Goal: Task Accomplishment & Management: Complete application form

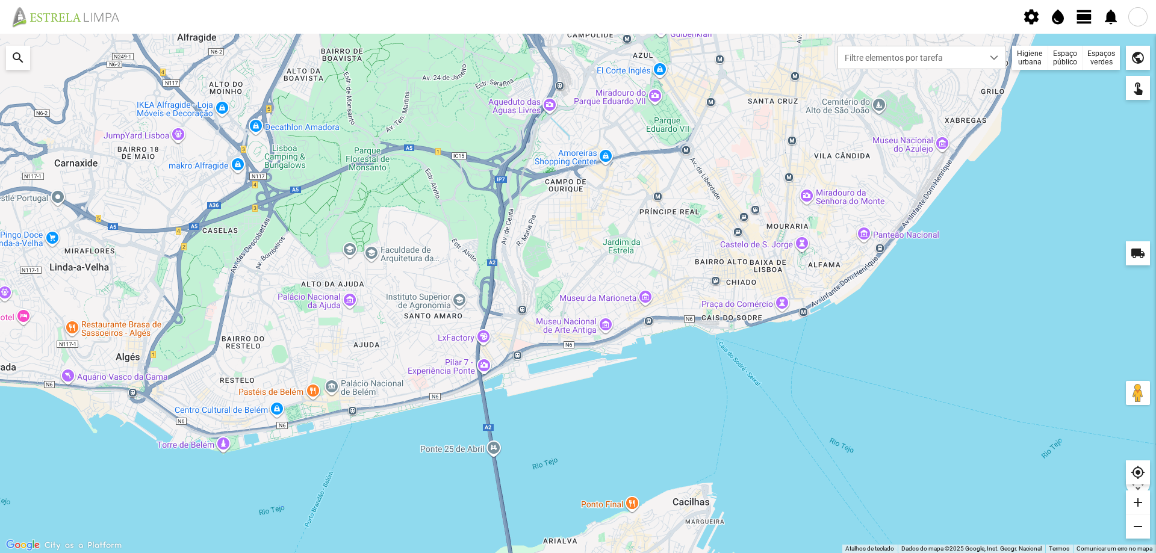
click at [1143, 17] on div at bounding box center [1138, 16] width 19 height 19
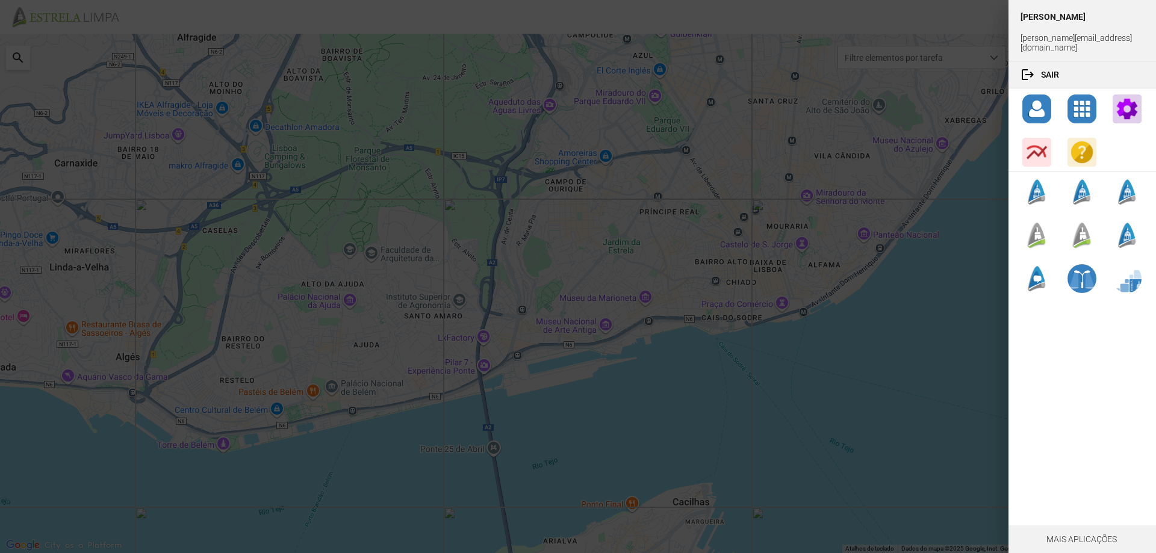
click at [958, 119] on div at bounding box center [578, 276] width 1156 height 553
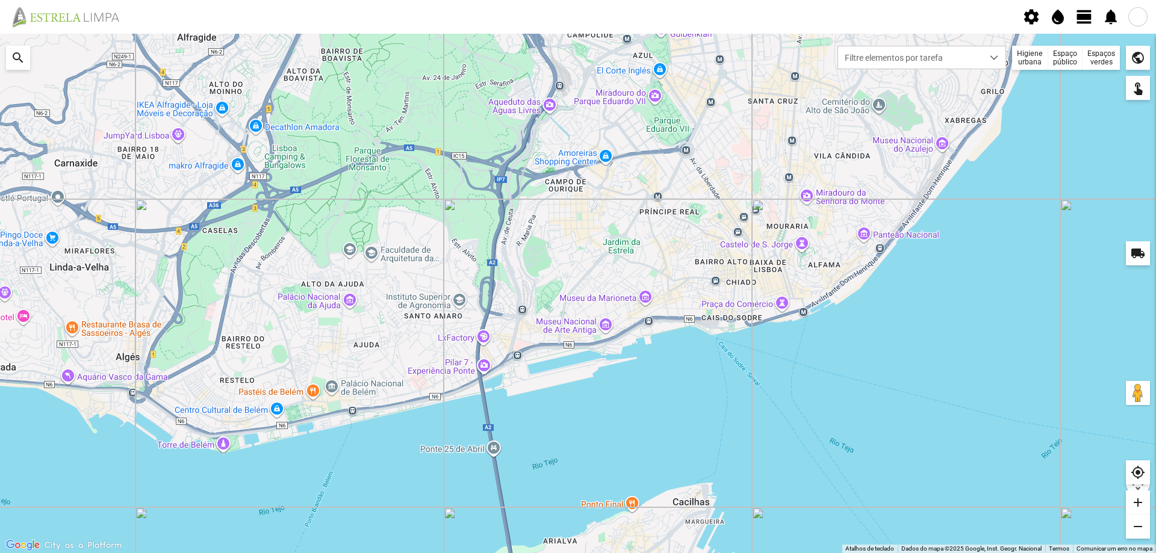
click at [1085, 19] on span "view_day" at bounding box center [1085, 17] width 18 height 18
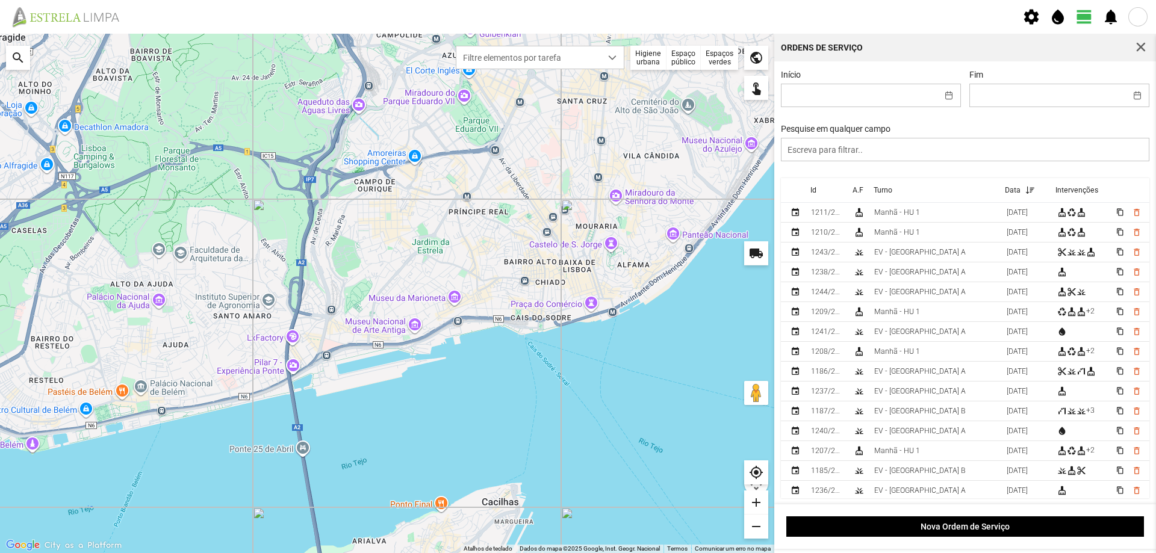
click at [711, 55] on div "Espaços verdes" at bounding box center [719, 58] width 37 height 24
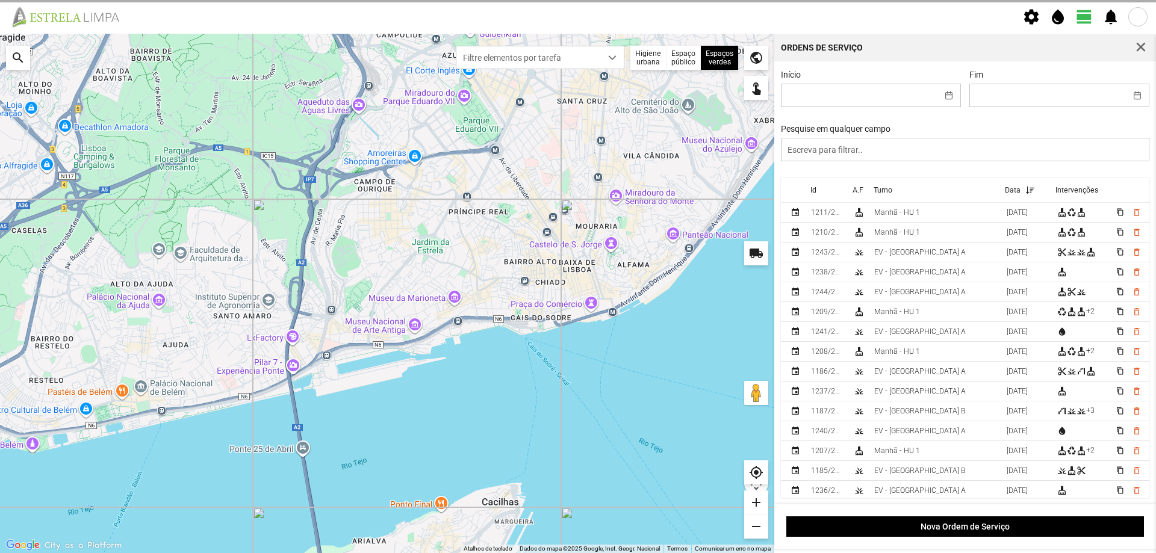
click at [0, 0] on span at bounding box center [0, 0] width 0 height 0
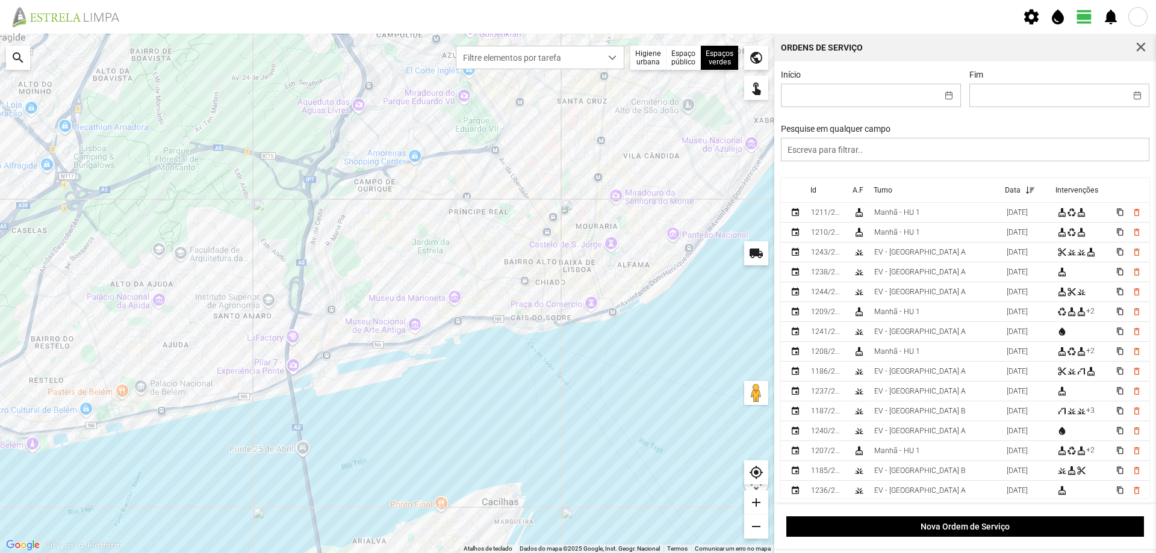
click at [695, 79] on div at bounding box center [387, 294] width 774 height 520
click at [943, 97] on button "button" at bounding box center [949, 95] width 23 height 22
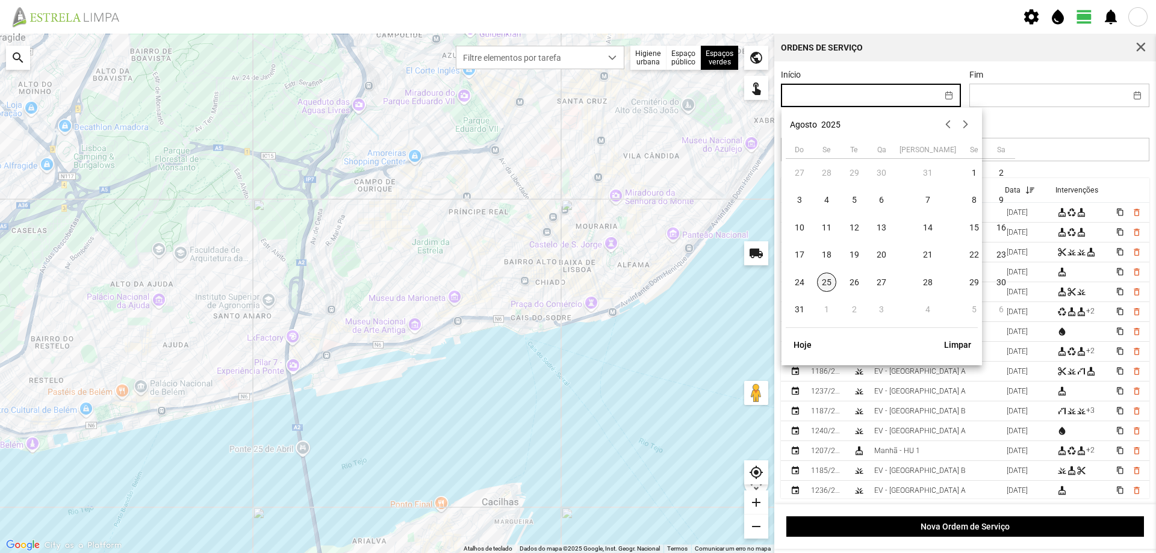
click at [826, 282] on span "25" at bounding box center [826, 282] width 19 height 19
type input "[DATE]"
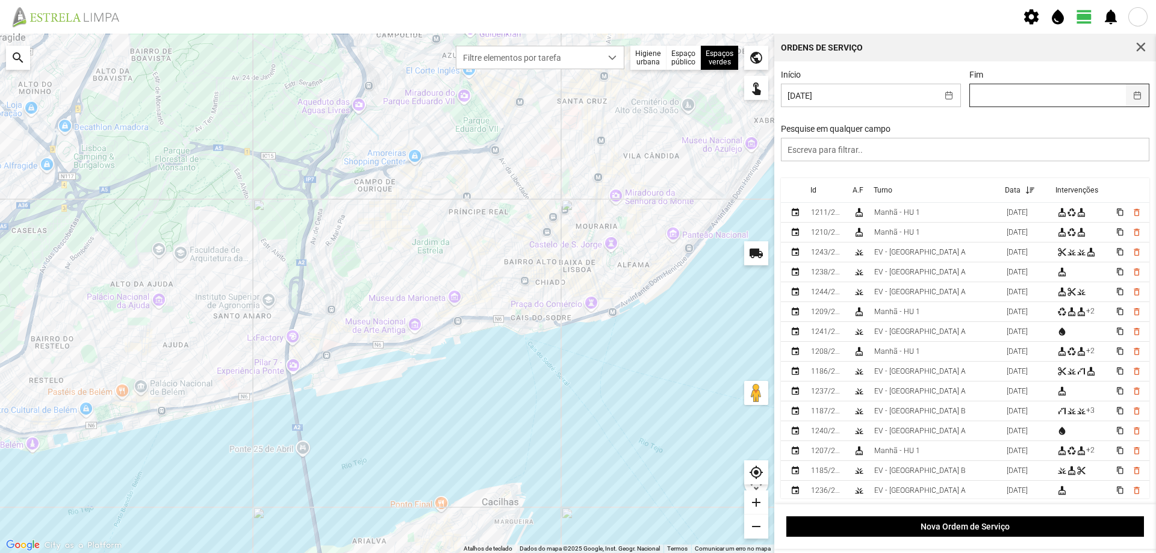
click at [1126, 95] on button "button" at bounding box center [1137, 95] width 23 height 22
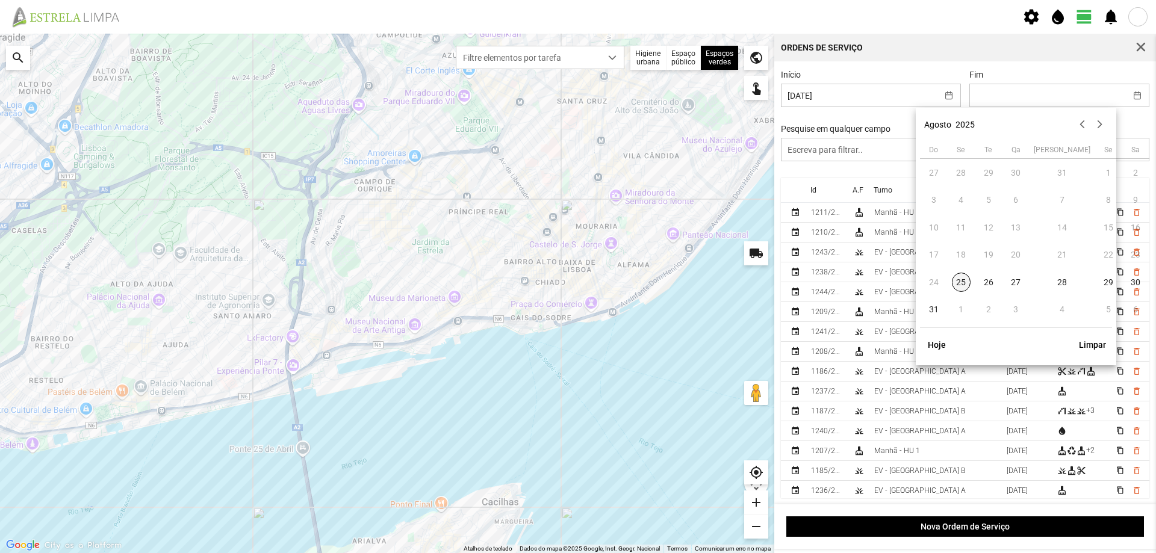
click at [960, 284] on span "25" at bounding box center [961, 282] width 19 height 19
type input "[DATE]"
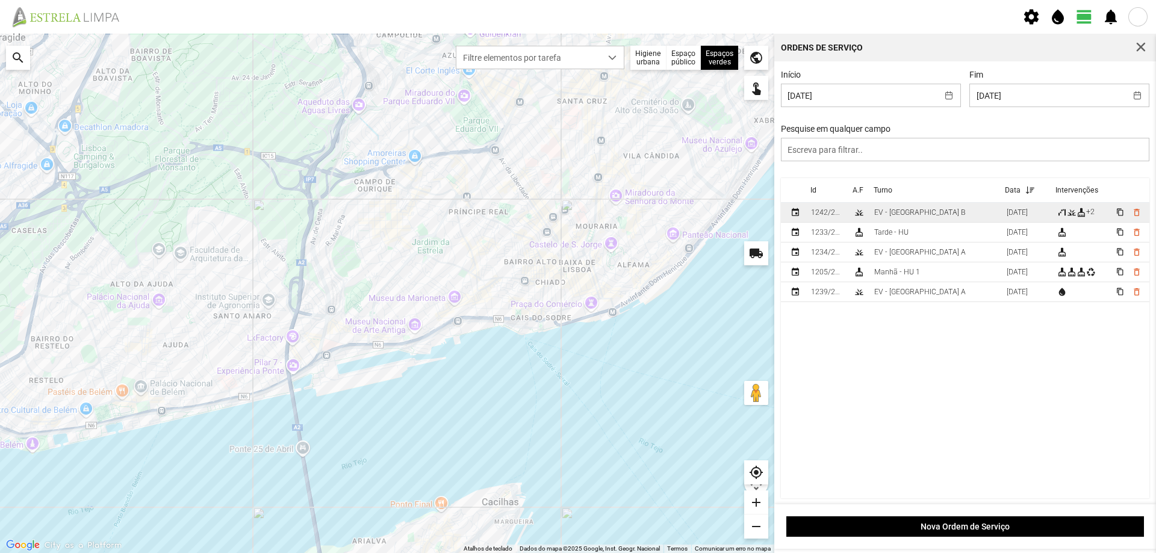
click at [921, 215] on td "EV - [GEOGRAPHIC_DATA] B" at bounding box center [936, 213] width 132 height 20
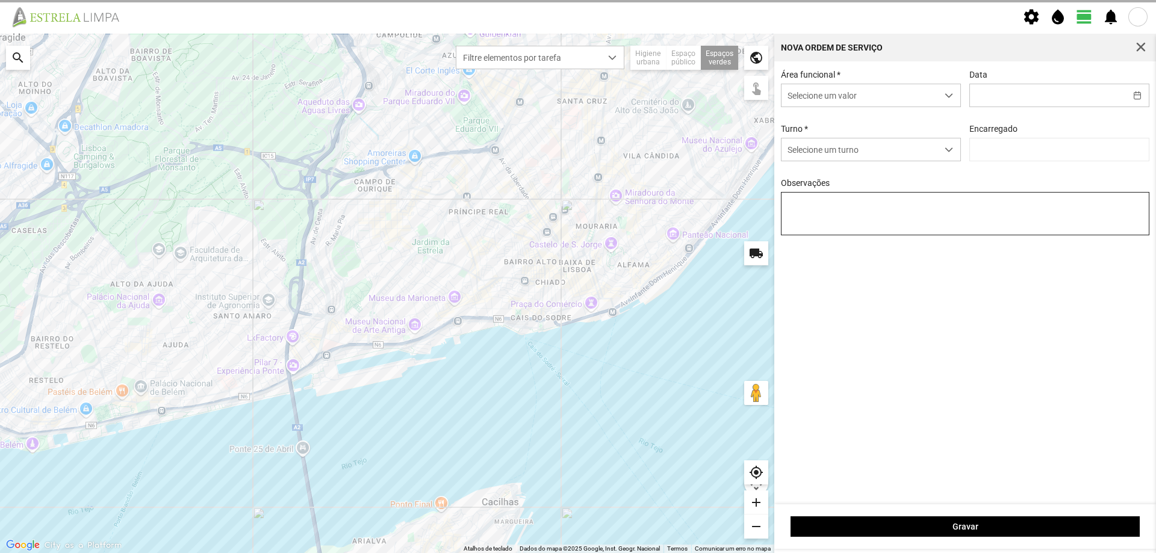
type input "[DATE]"
type input "[PERSON_NAME]"
type textarea "[DATE]"
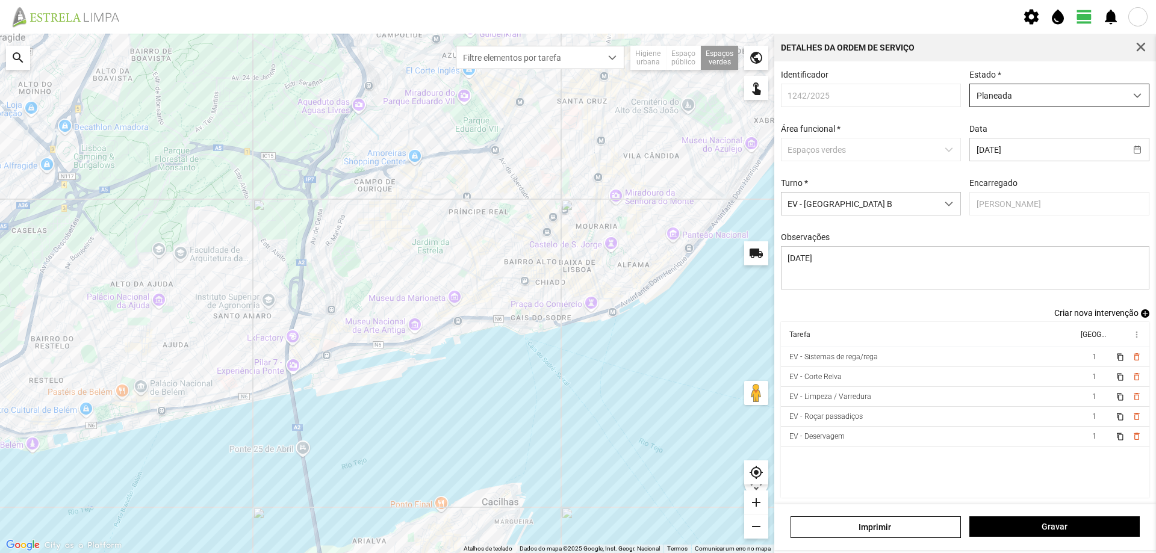
click at [1082, 102] on span "Planeada" at bounding box center [1048, 95] width 156 height 22
click at [1024, 145] on li "Atribuída" at bounding box center [1052, 142] width 174 height 22
click at [1054, 528] on span "Gravar" at bounding box center [1055, 527] width 158 height 10
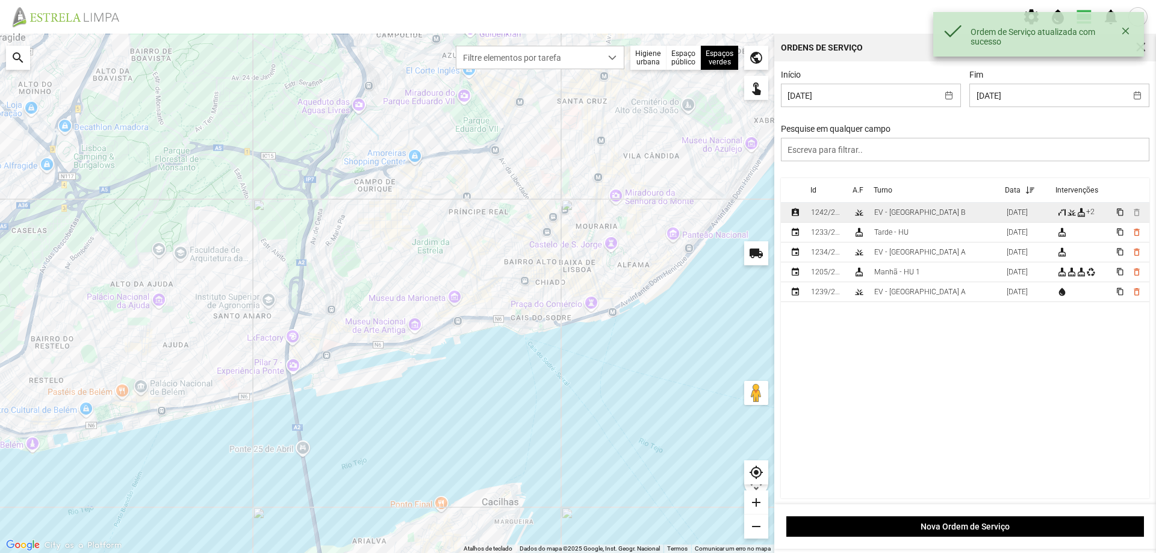
click at [900, 213] on div "EV - [GEOGRAPHIC_DATA] B" at bounding box center [920, 212] width 92 height 8
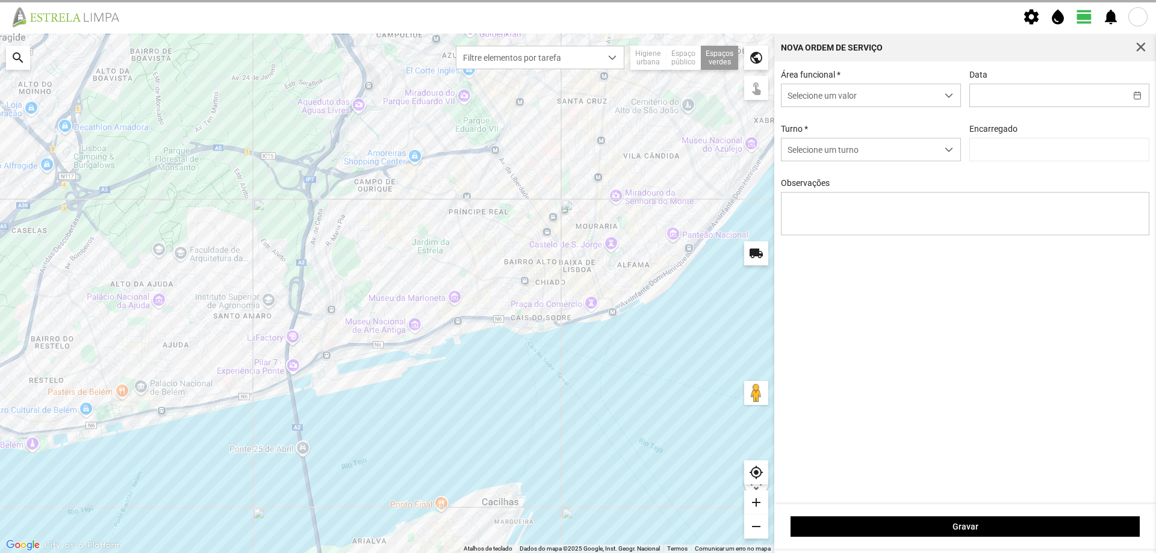
type input "[DATE]"
type textarea "[DATE]"
type input "[PERSON_NAME]"
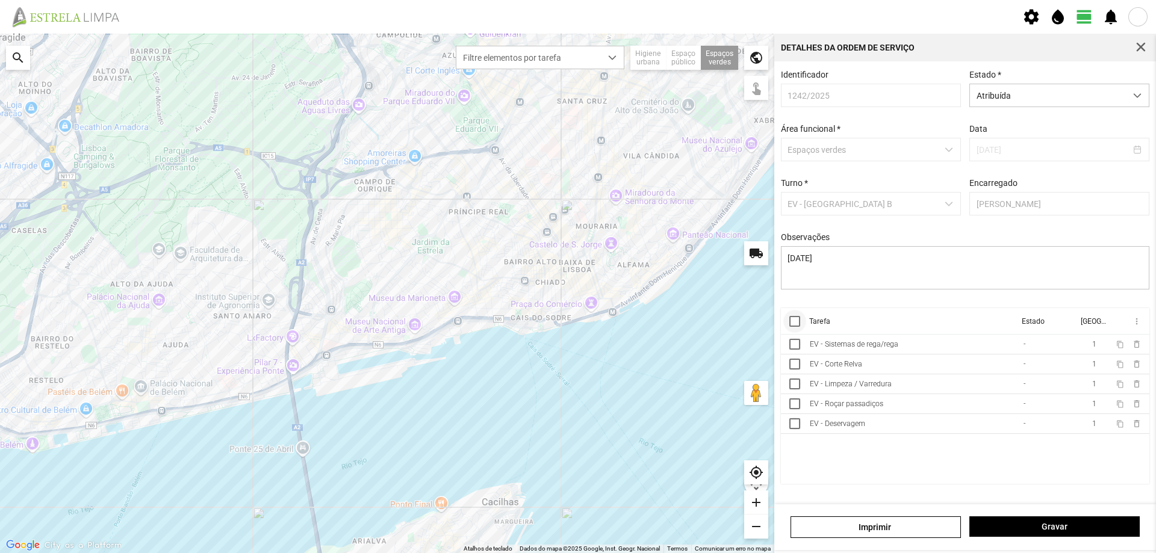
click at [797, 327] on div at bounding box center [795, 321] width 11 height 11
click at [1136, 323] on span "more_vert" at bounding box center [1137, 322] width 10 height 10
click at [1070, 348] on span "Marcar como Concluída" at bounding box center [1072, 345] width 89 height 8
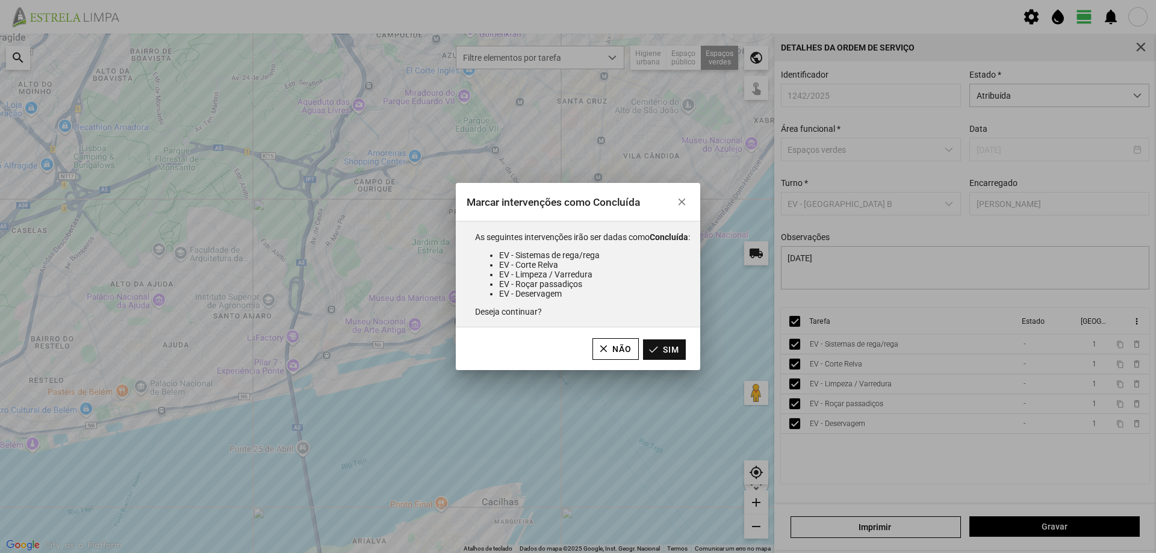
click at [678, 352] on button "Sim" at bounding box center [664, 350] width 43 height 20
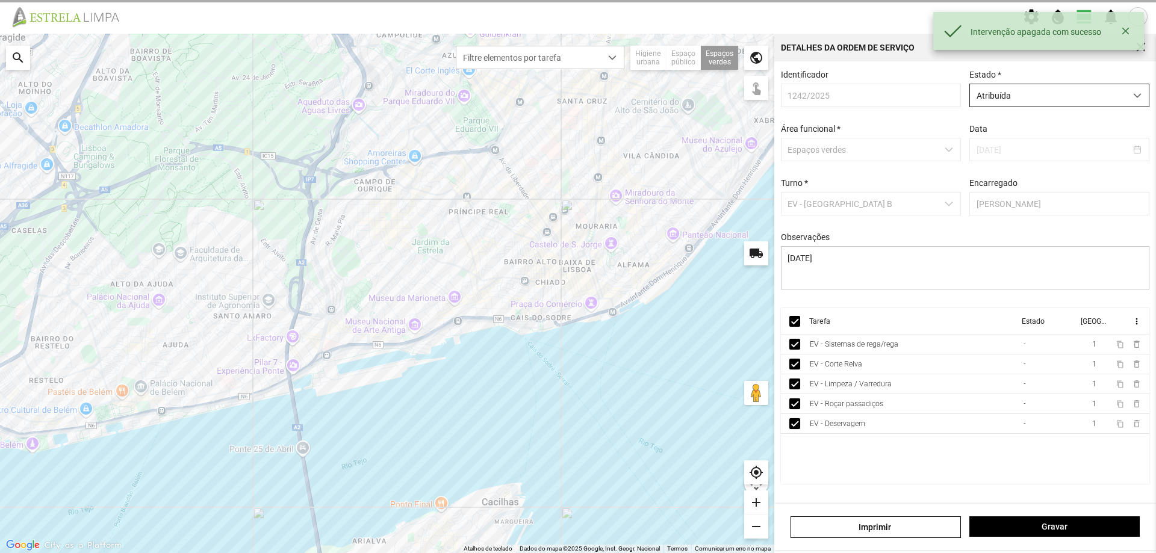
click at [1141, 101] on div "dropdown trigger" at bounding box center [1137, 95] width 23 height 22
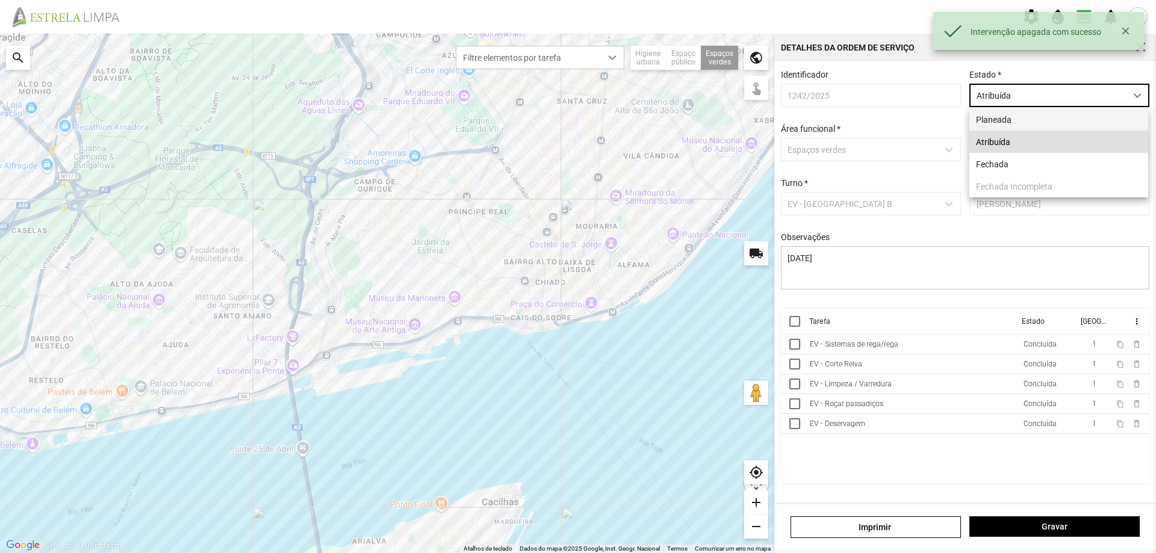
scroll to position [7, 54]
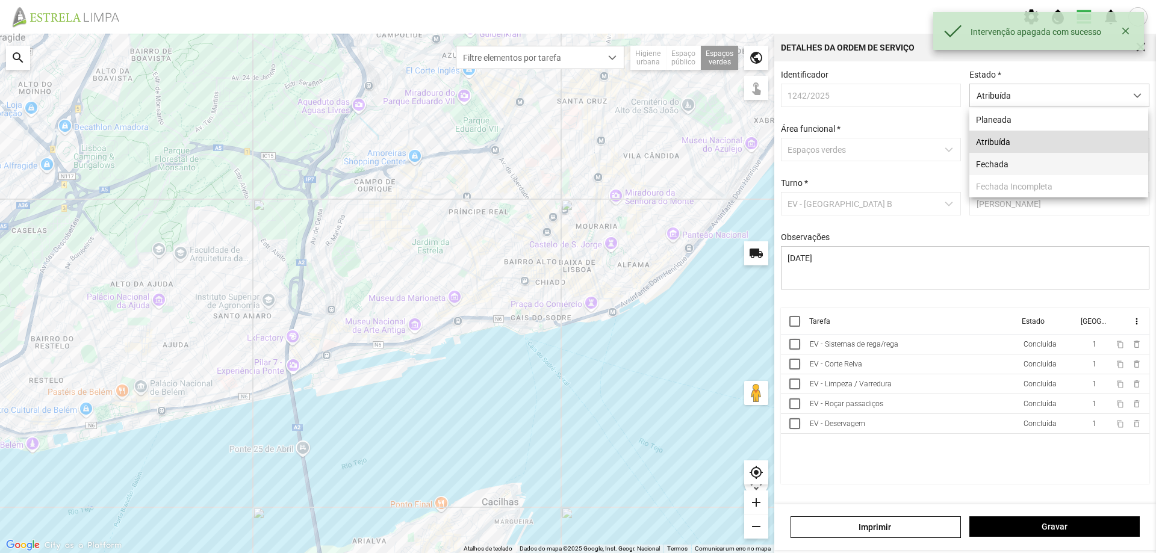
click at [1035, 163] on li "Fechada" at bounding box center [1059, 164] width 179 height 22
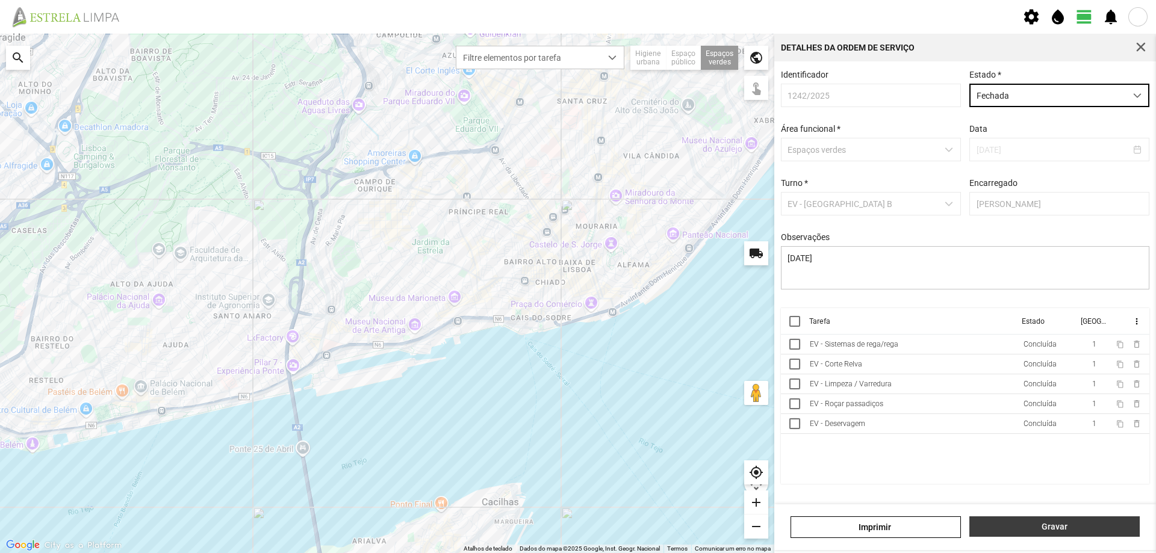
click at [1029, 524] on span "Gravar" at bounding box center [1055, 527] width 158 height 10
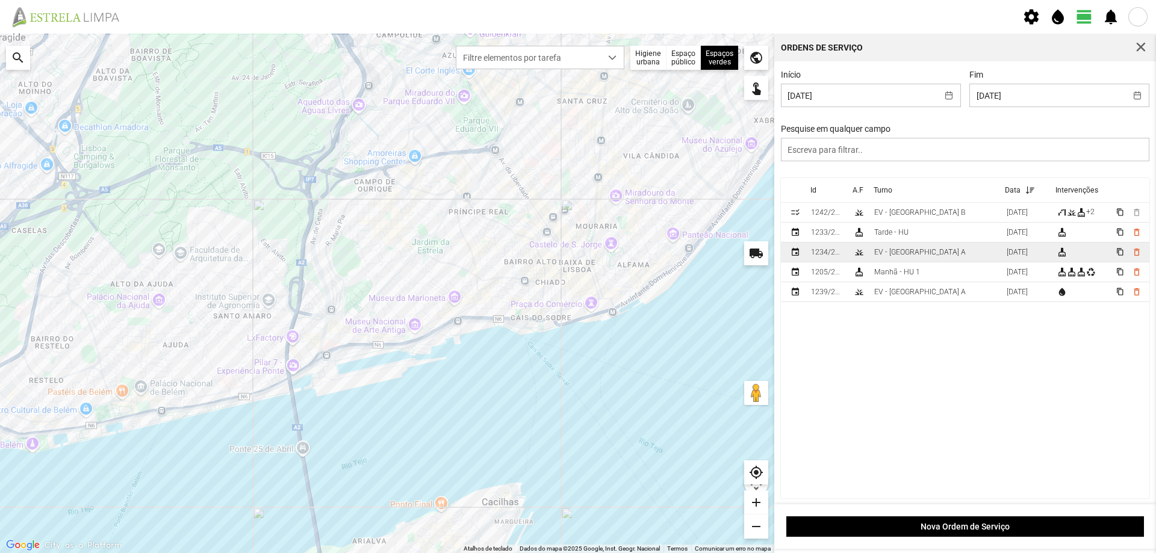
click at [932, 257] on td "EV - [GEOGRAPHIC_DATA] A" at bounding box center [936, 253] width 132 height 20
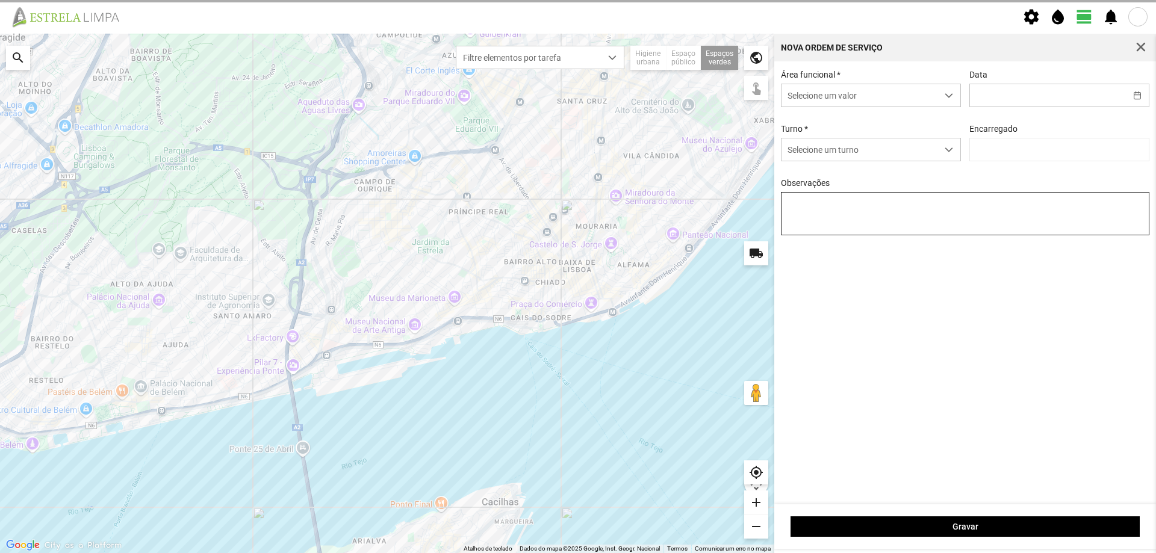
type input "[DATE]"
type input "[PERSON_NAME]"
type textarea "Recolha de papeleiras"
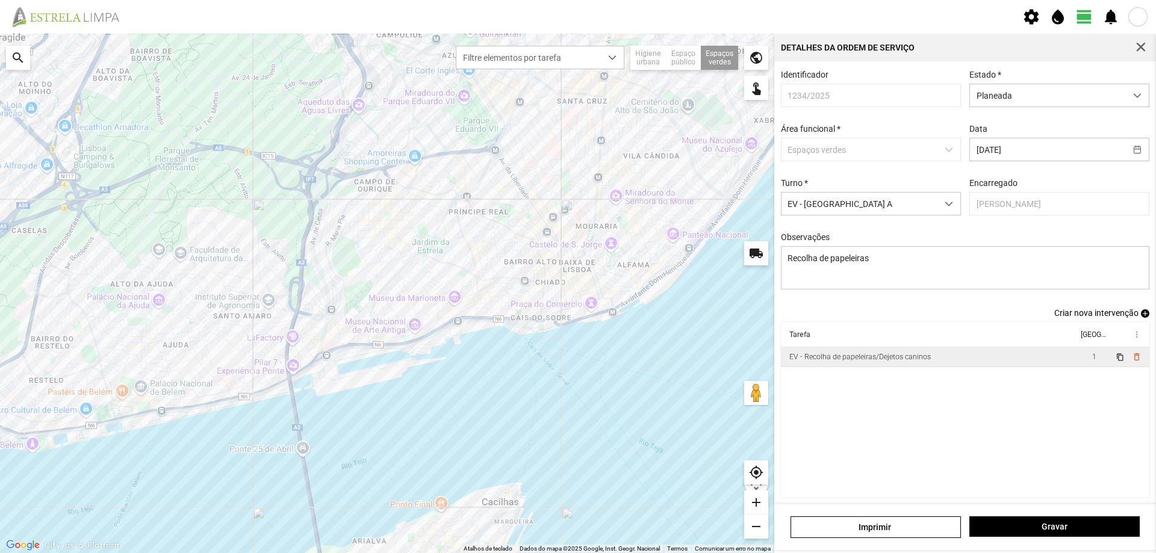
click at [900, 361] on div "EV - Recolha de papeleiras/Dejetos caninos" at bounding box center [861, 357] width 142 height 8
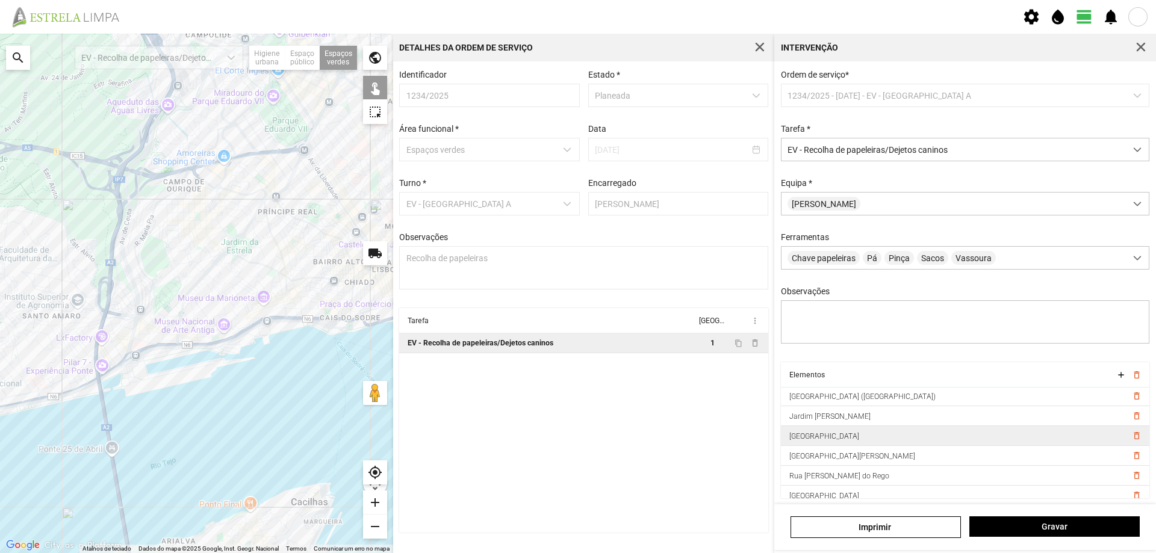
scroll to position [60, 0]
click at [1132, 441] on span "delete_outline" at bounding box center [1137, 437] width 10 height 10
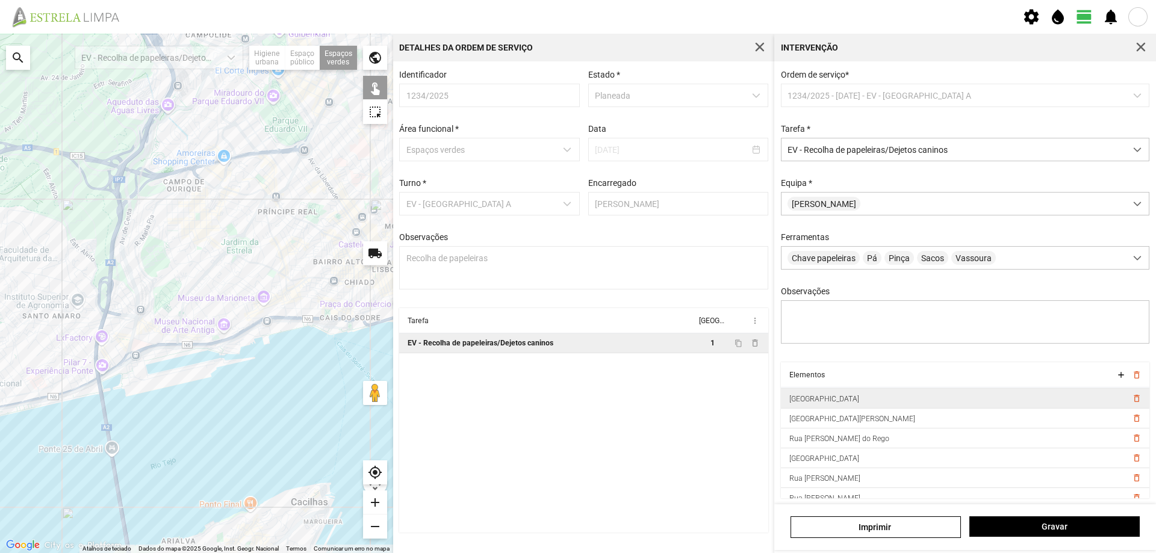
scroll to position [148, 0]
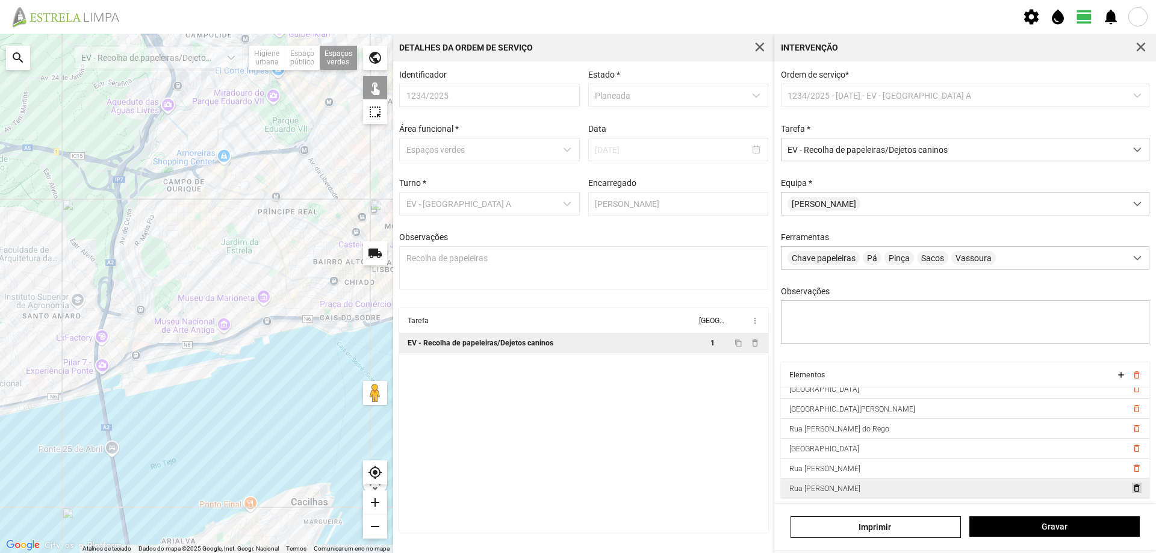
click at [1132, 493] on span "delete_outline" at bounding box center [1137, 489] width 10 height 10
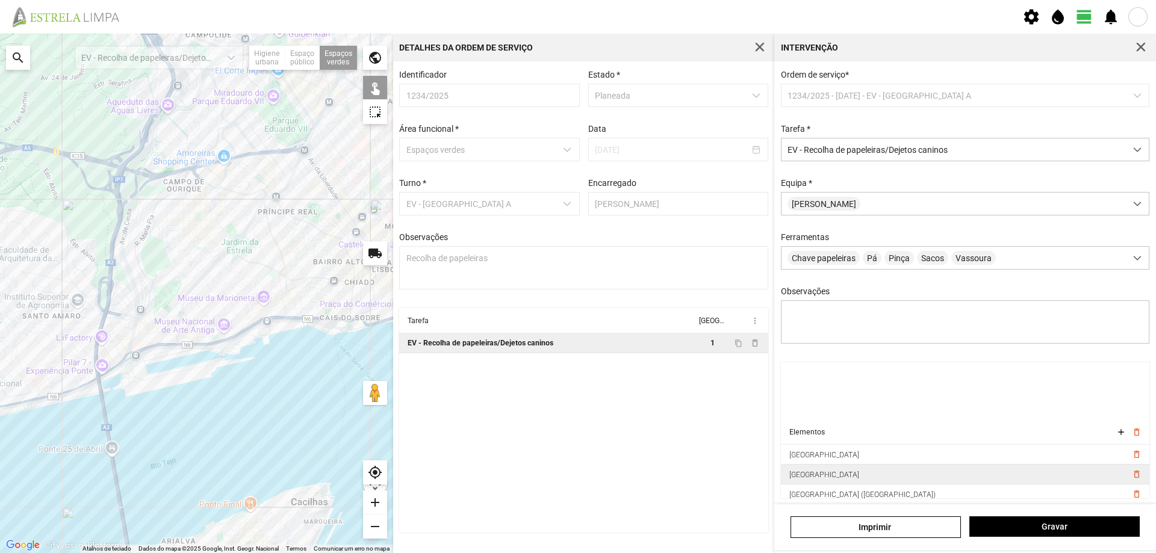
scroll to position [0, 0]
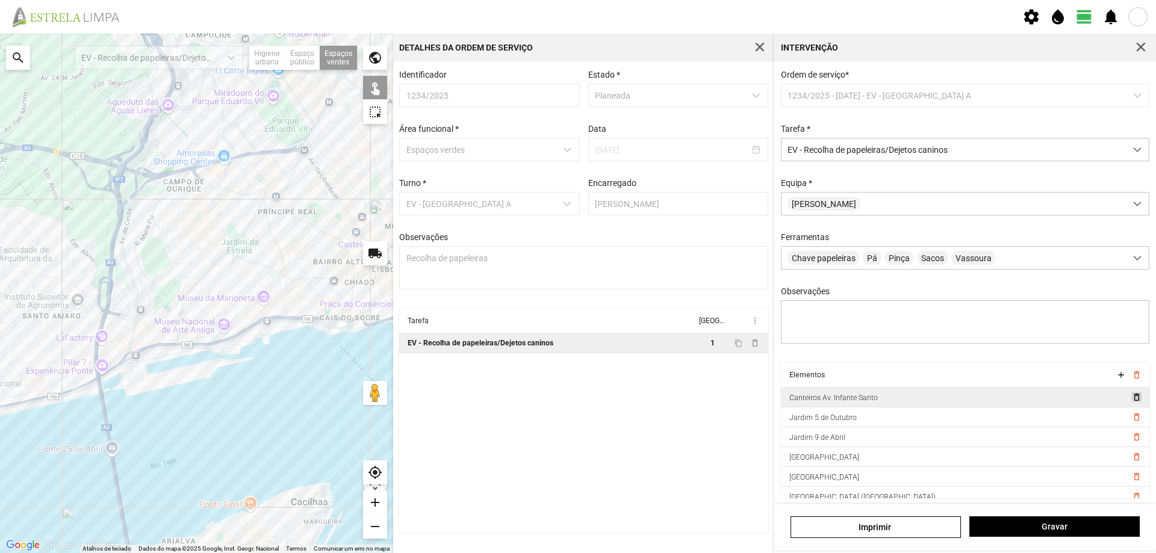
click at [1132, 402] on span "delete_outline" at bounding box center [1137, 398] width 10 height 10
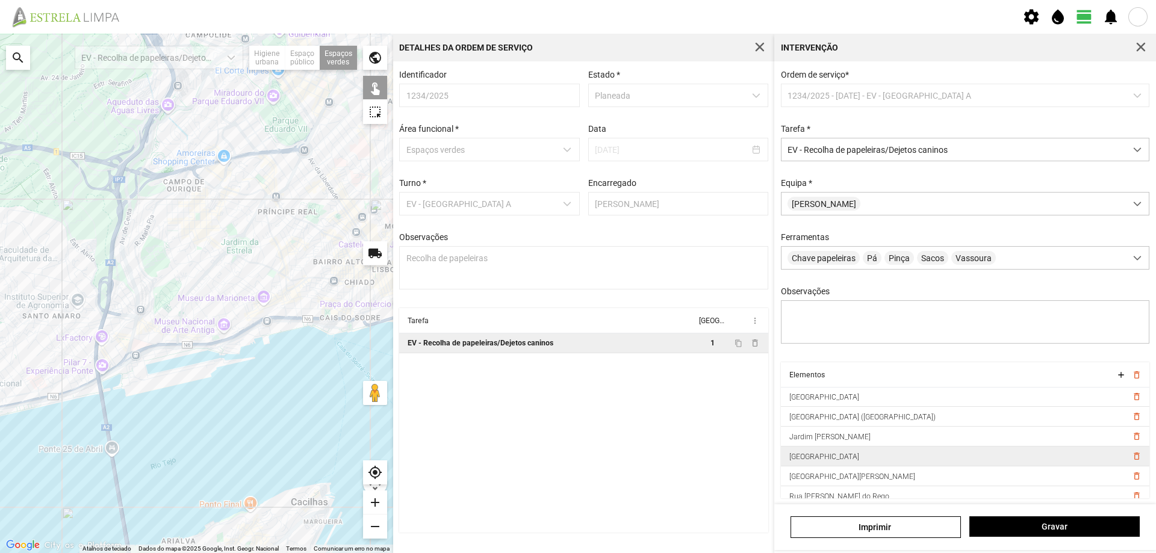
scroll to position [88, 0]
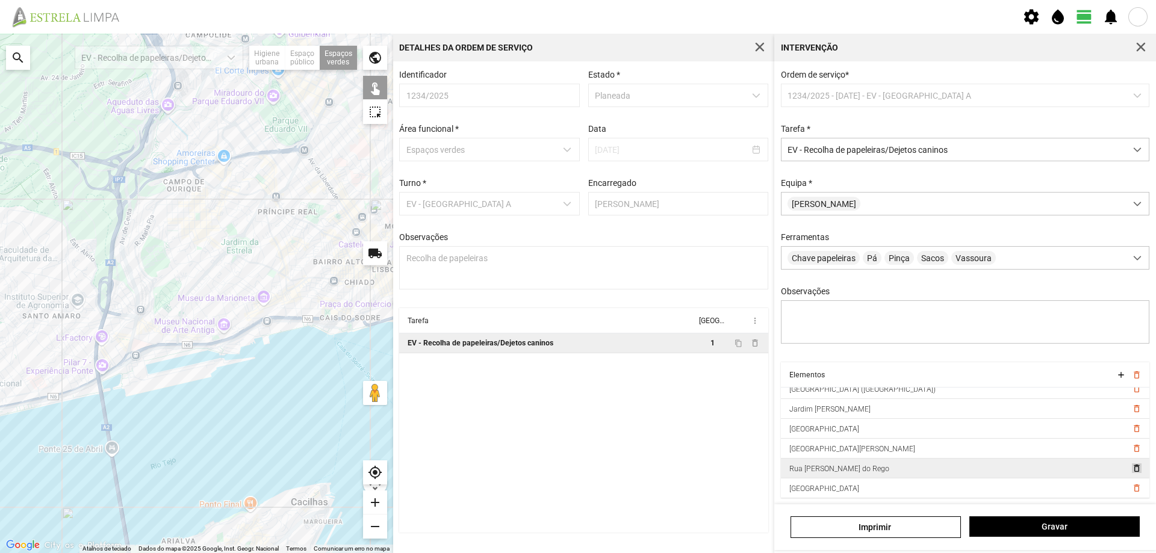
click at [1132, 473] on span "delete_outline" at bounding box center [1137, 469] width 10 height 10
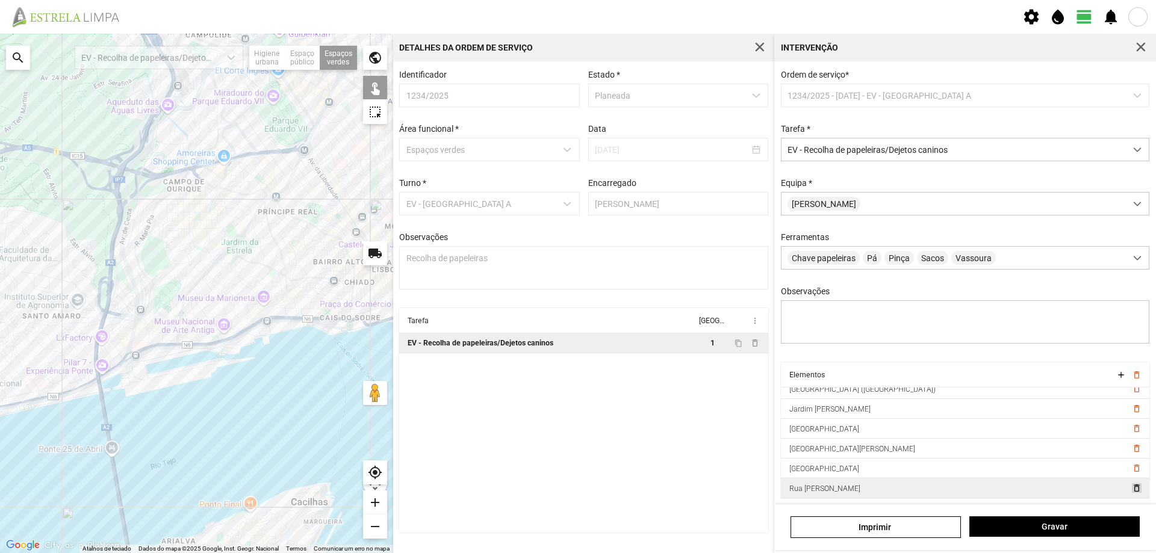
click at [1132, 493] on span "delete_outline" at bounding box center [1137, 489] width 10 height 10
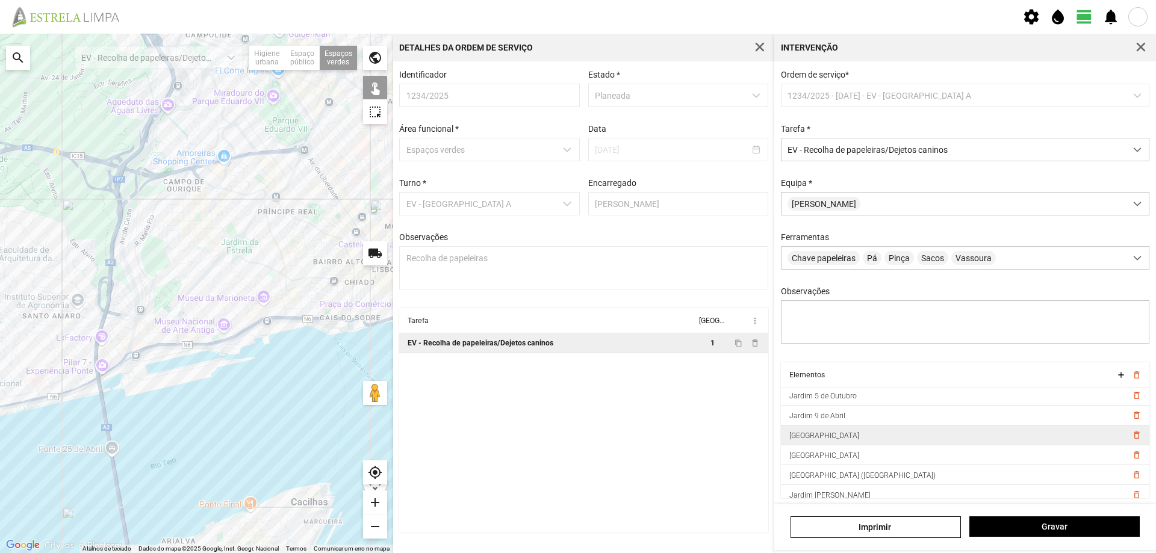
scroll to position [0, 0]
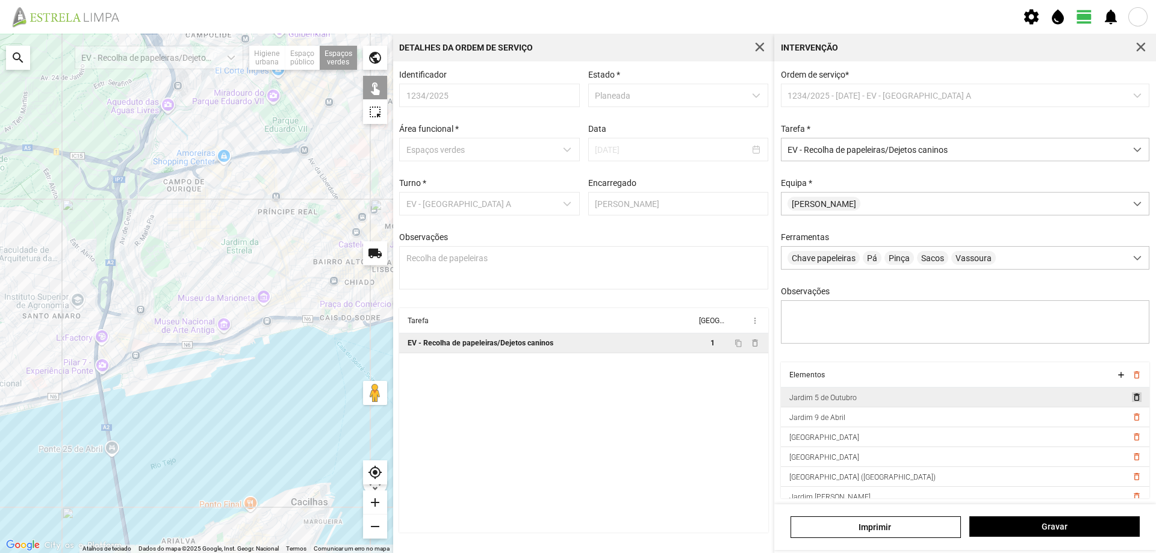
click at [1132, 397] on span "delete_outline" at bounding box center [1137, 398] width 10 height 10
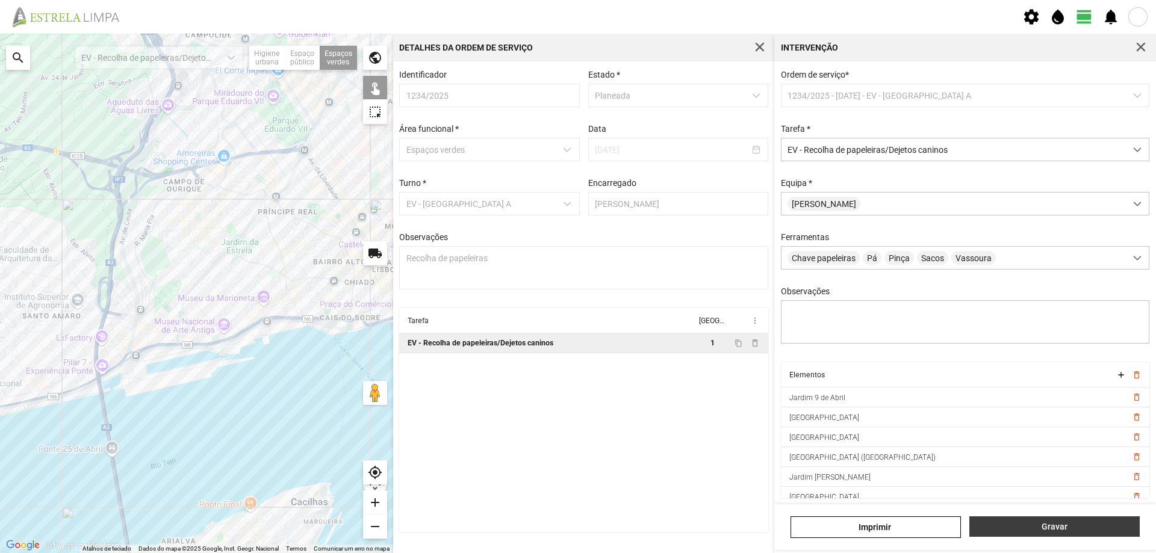
click at [1042, 524] on span "Gravar" at bounding box center [1055, 527] width 158 height 10
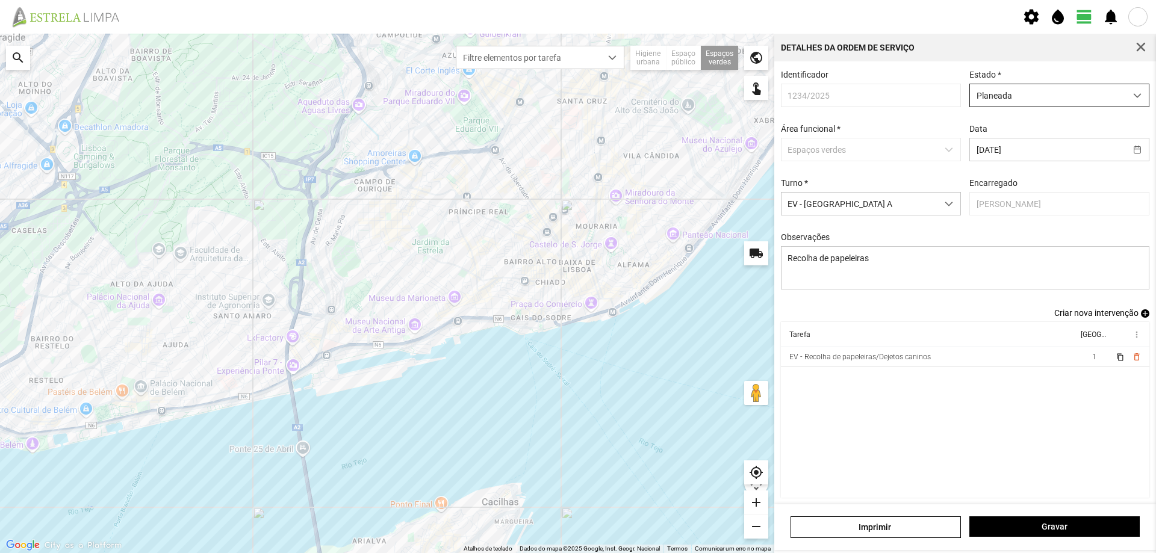
click at [1083, 95] on span "Planeada" at bounding box center [1048, 95] width 156 height 22
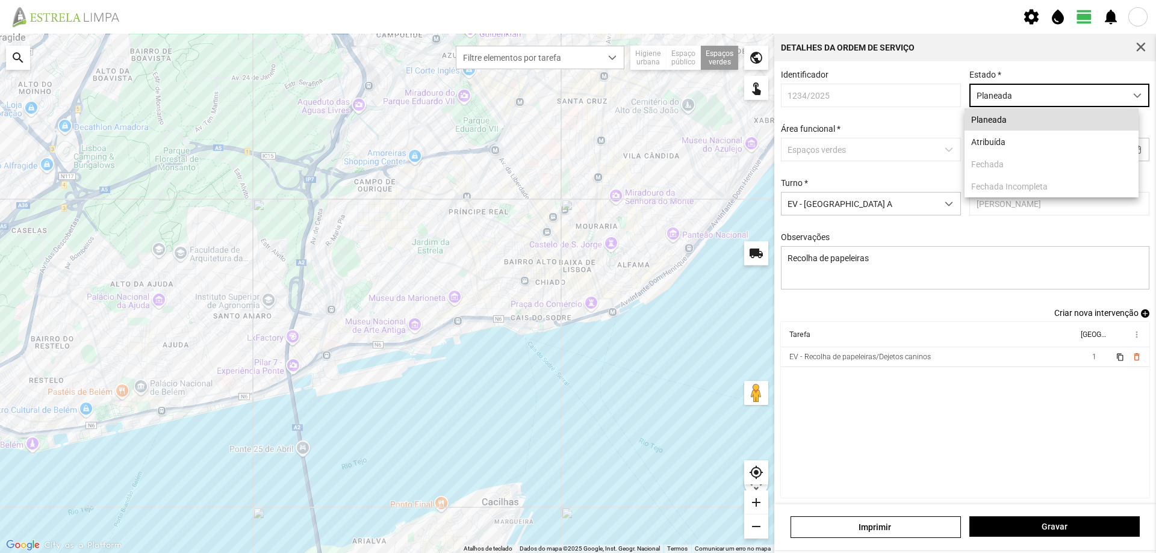
scroll to position [7, 54]
click at [1036, 144] on li "Atribuída" at bounding box center [1052, 142] width 174 height 22
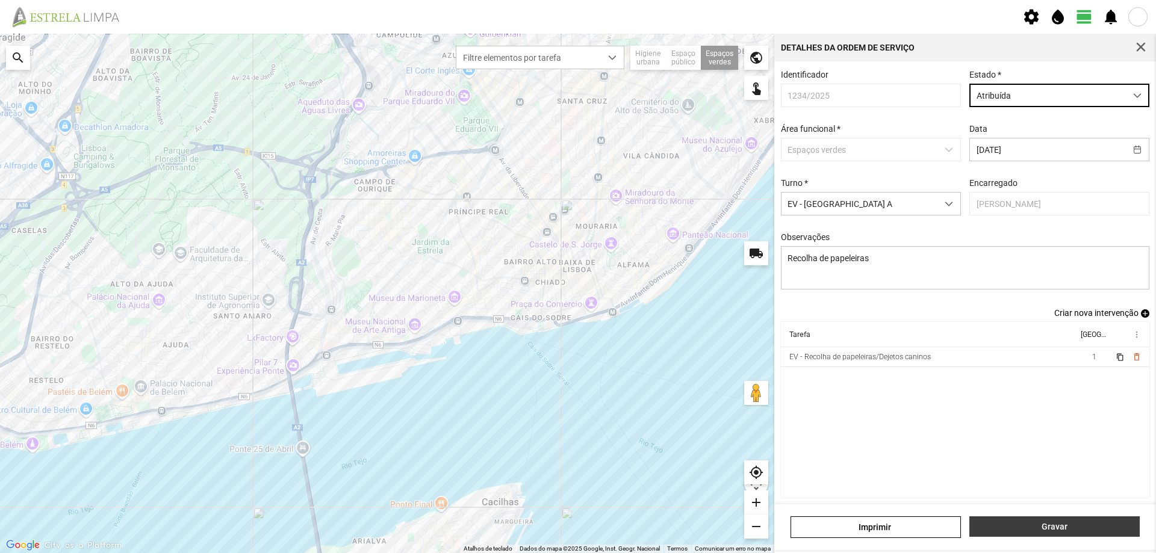
click at [1043, 526] on span "Gravar" at bounding box center [1055, 527] width 158 height 10
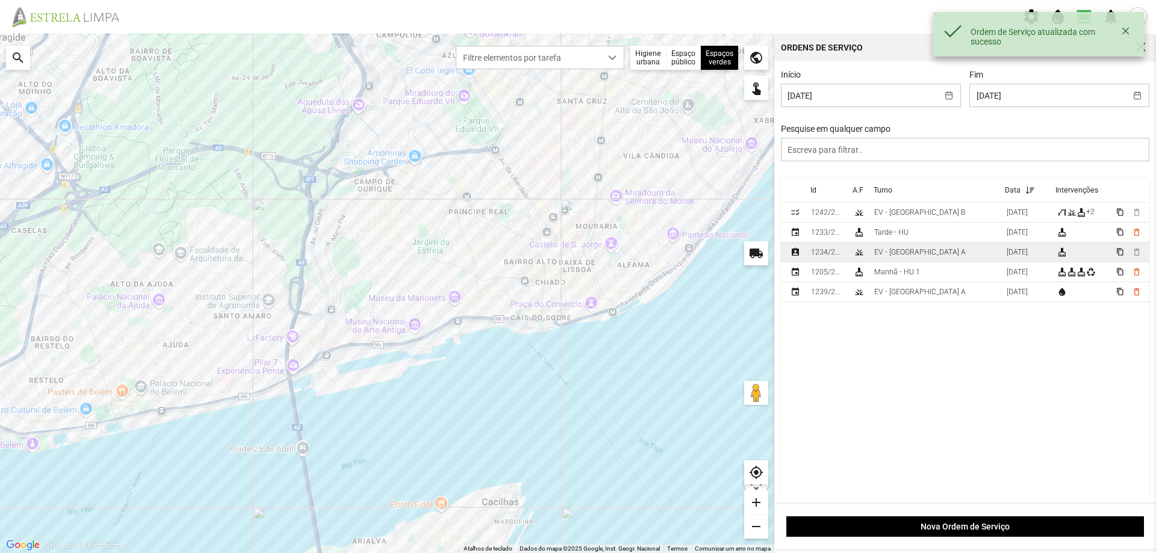
click at [817, 251] on div "1234/2025" at bounding box center [827, 252] width 33 height 8
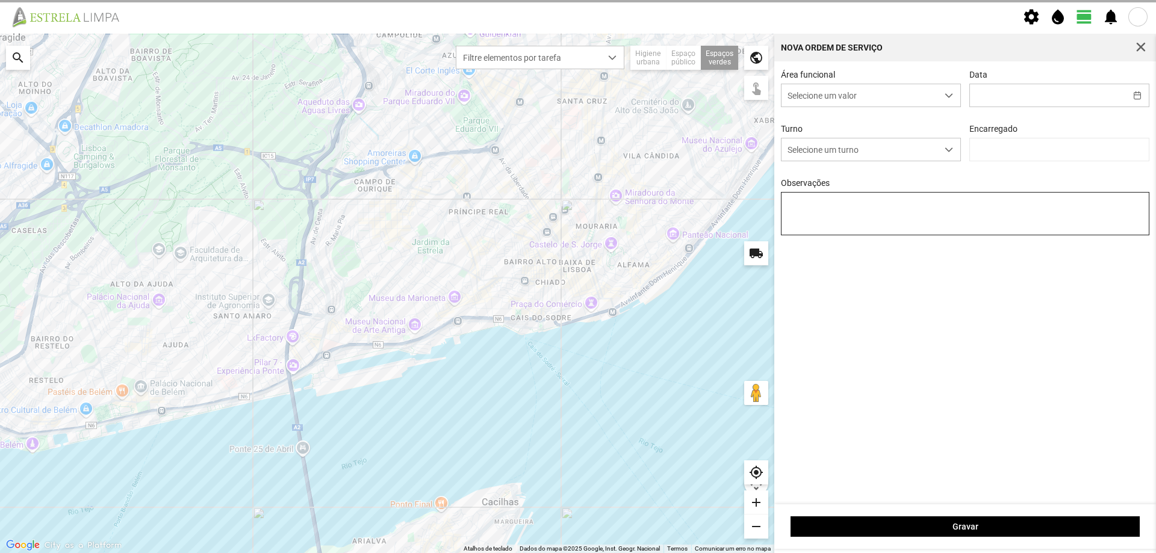
type input "[DATE]"
type input "[PERSON_NAME]"
type textarea "Recolha de papeleiras"
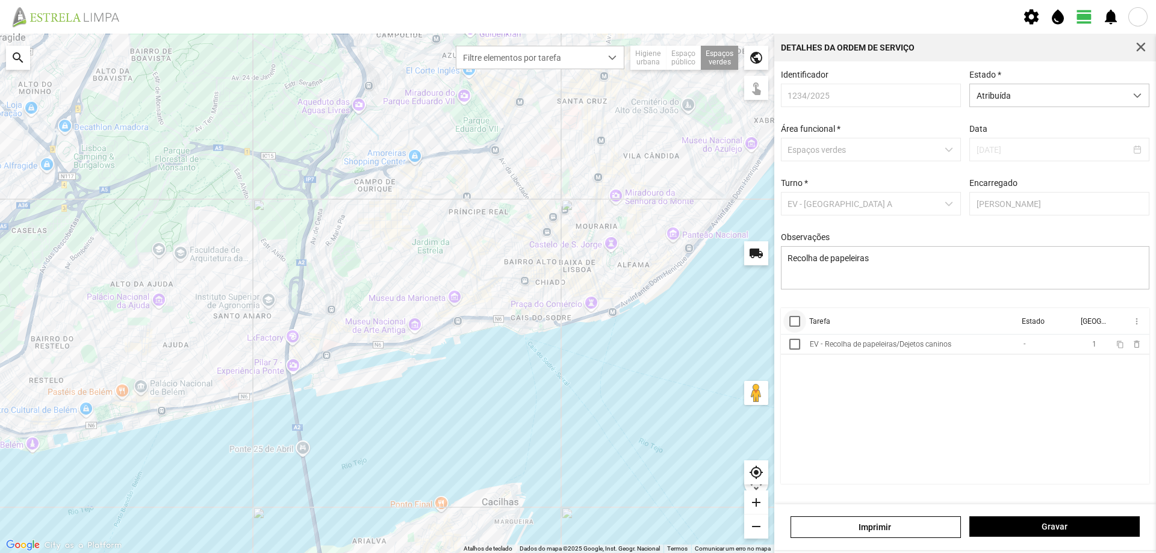
click at [791, 322] on div at bounding box center [795, 321] width 11 height 11
click at [1135, 326] on span "more_vert" at bounding box center [1137, 322] width 10 height 10
click at [1077, 348] on span "Marcar como Concluída" at bounding box center [1072, 345] width 89 height 8
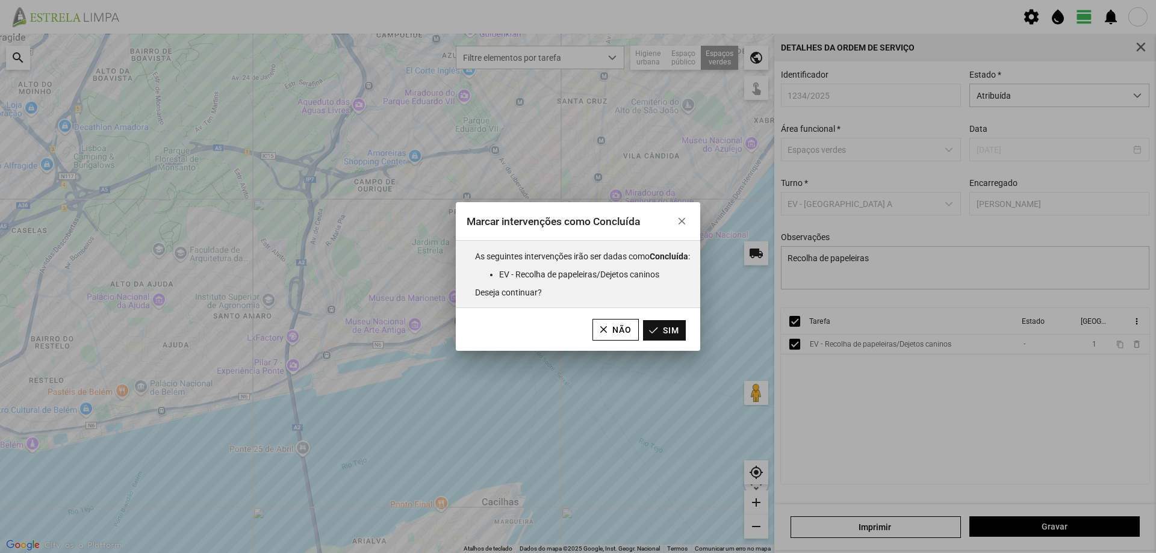
click at [678, 337] on button "Sim" at bounding box center [664, 330] width 43 height 20
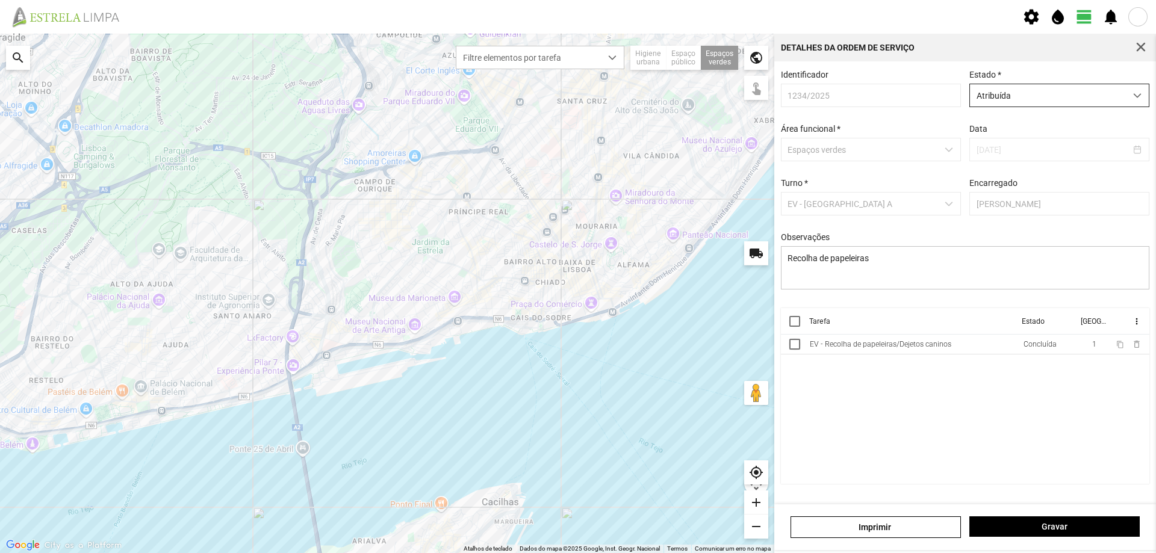
click at [1084, 104] on span "Atribuída" at bounding box center [1048, 95] width 156 height 22
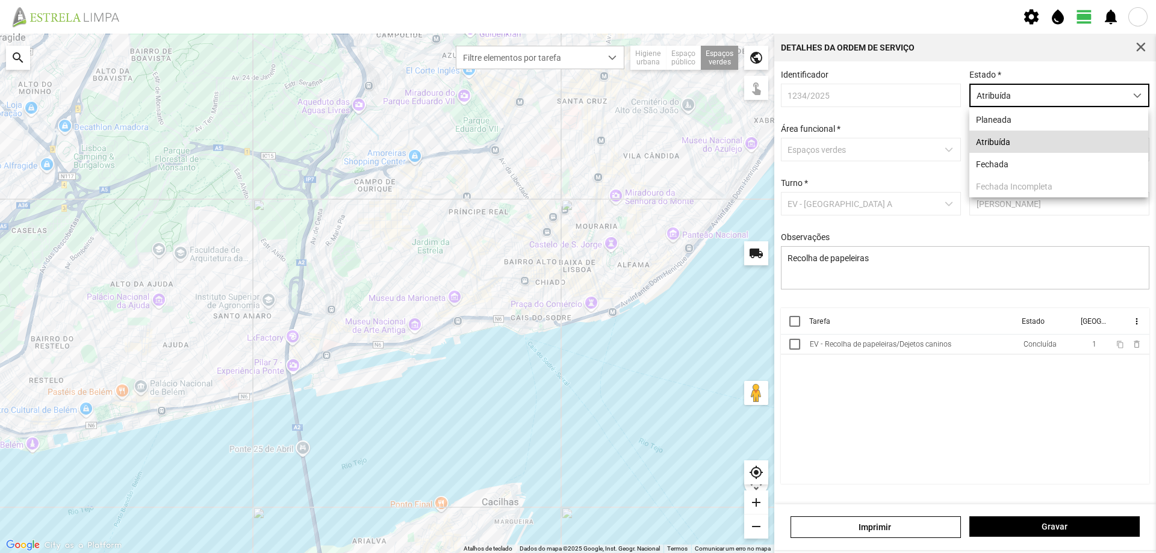
scroll to position [7, 54]
click at [1042, 166] on li "Fechada" at bounding box center [1059, 164] width 179 height 22
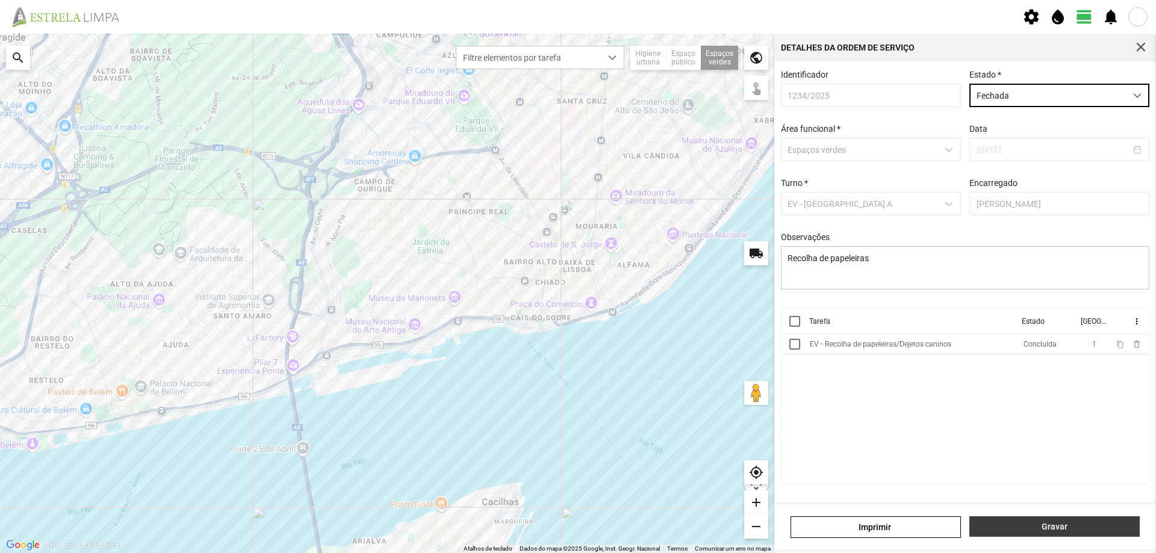
click at [1073, 522] on button "Gravar" at bounding box center [1055, 527] width 170 height 20
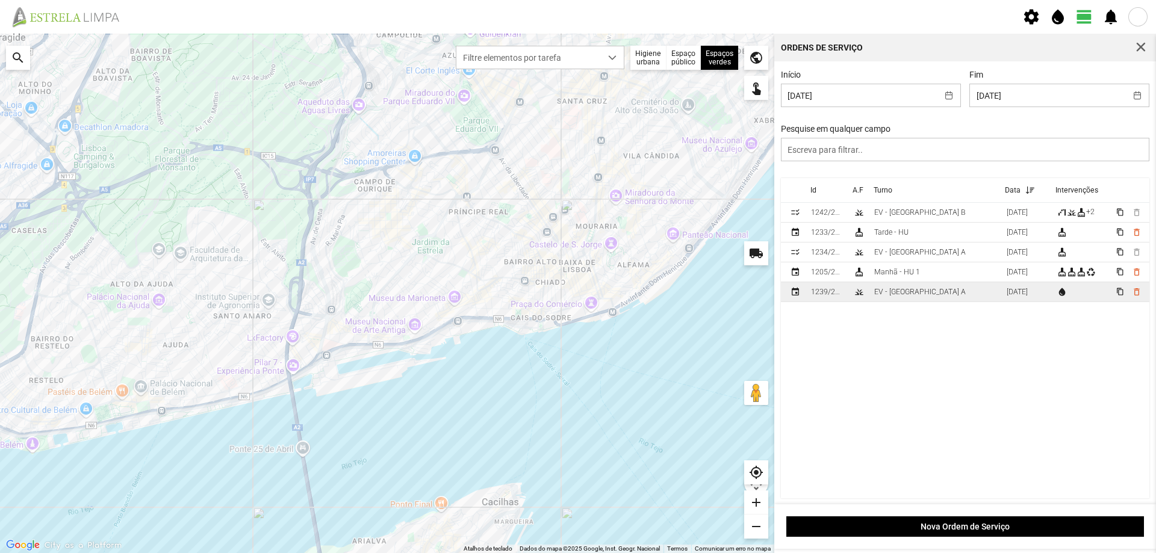
click at [933, 297] on td "EV - [GEOGRAPHIC_DATA] A" at bounding box center [936, 292] width 132 height 20
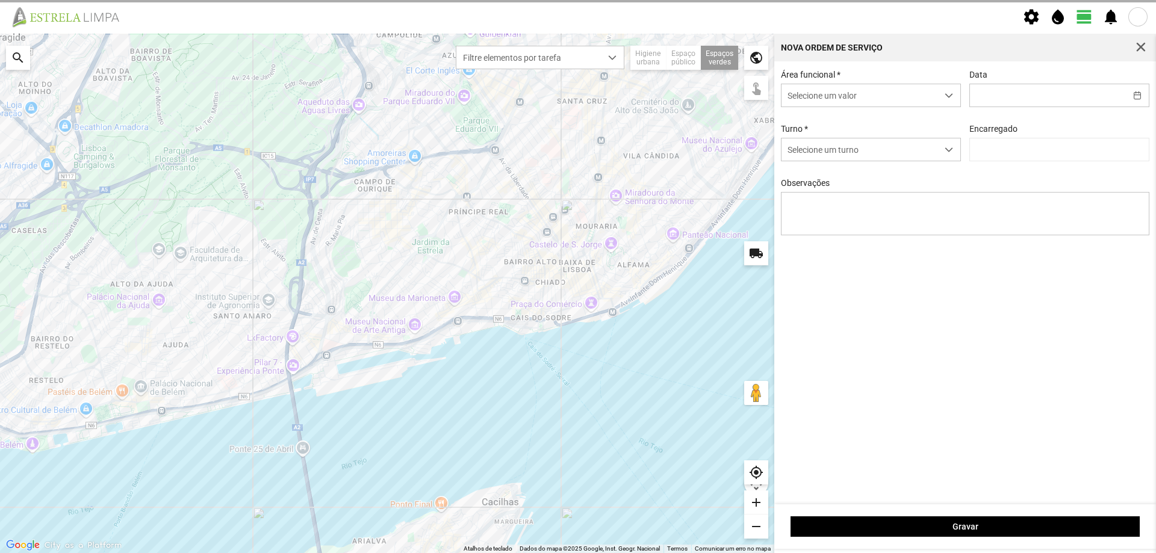
type input "[DATE]"
type input "[PERSON_NAME]"
type textarea "Sede e Viveiro, [GEOGRAPHIC_DATA] Antiga e Condomínio do Quelhas e Av. Infante …"
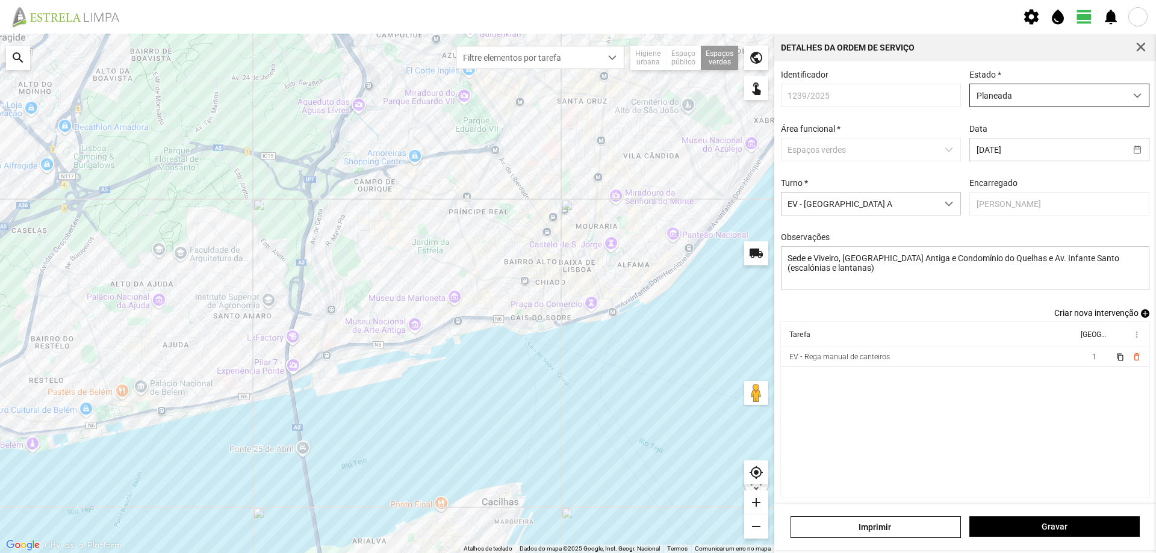
click at [1041, 102] on span "Planeada" at bounding box center [1048, 95] width 156 height 22
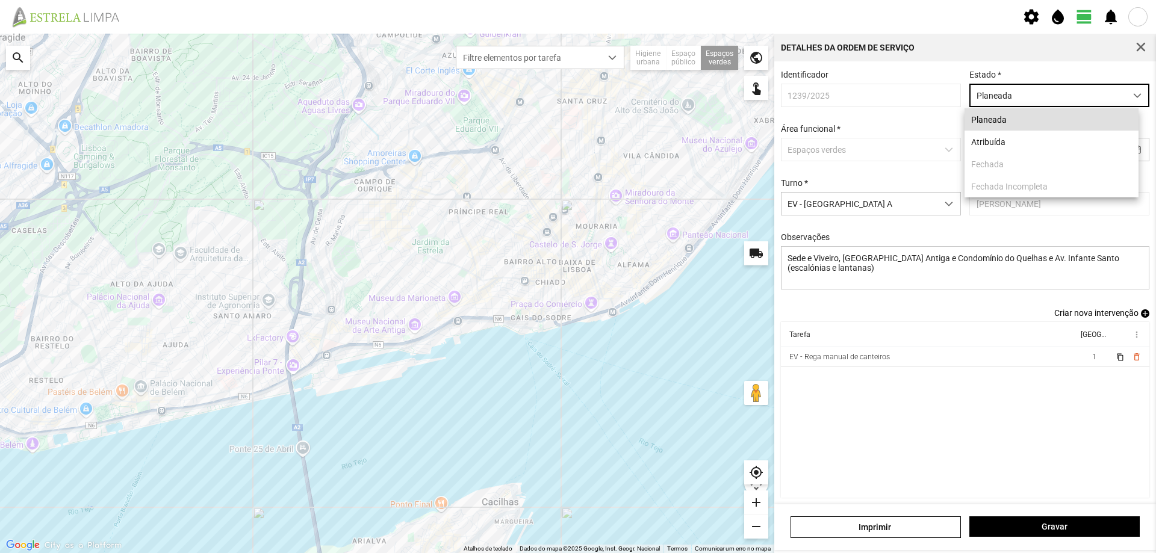
scroll to position [7, 54]
click at [991, 145] on li "Atribuída" at bounding box center [1052, 142] width 174 height 22
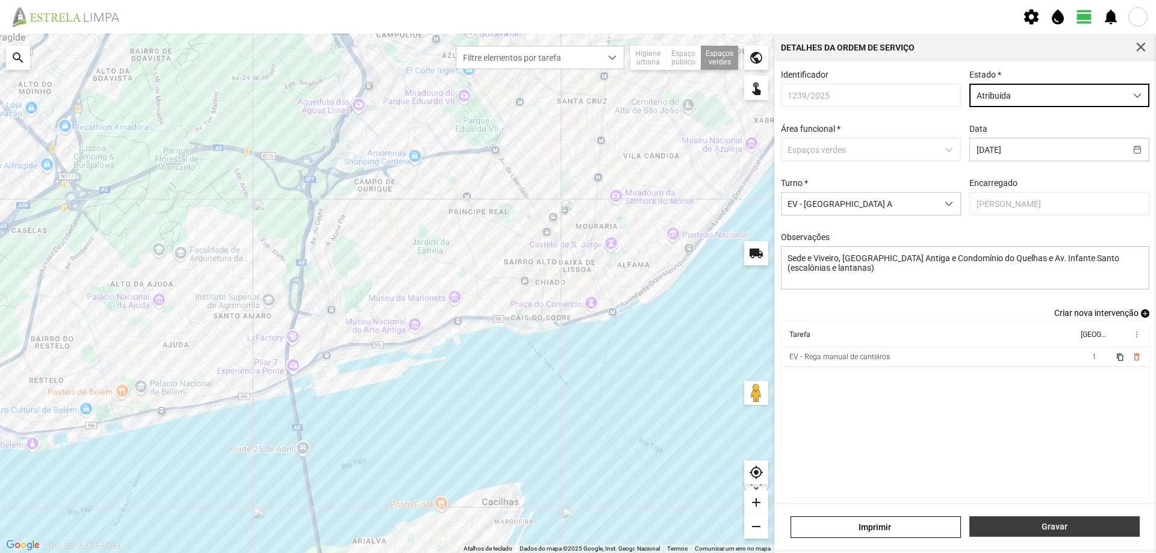
click at [1062, 521] on button "Gravar" at bounding box center [1055, 527] width 170 height 20
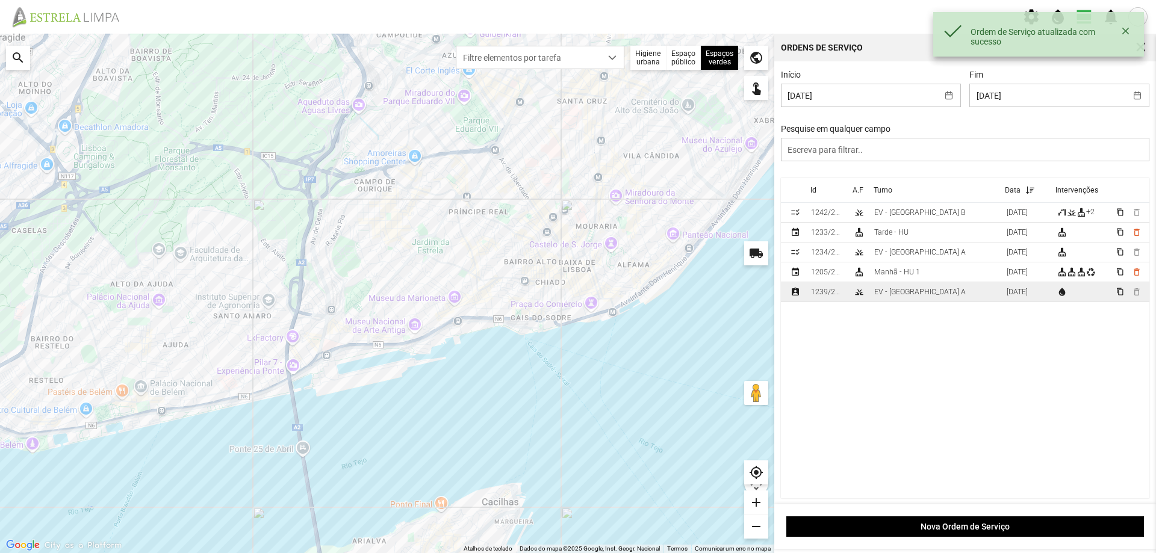
click at [829, 296] on div "1239/2025" at bounding box center [827, 292] width 33 height 8
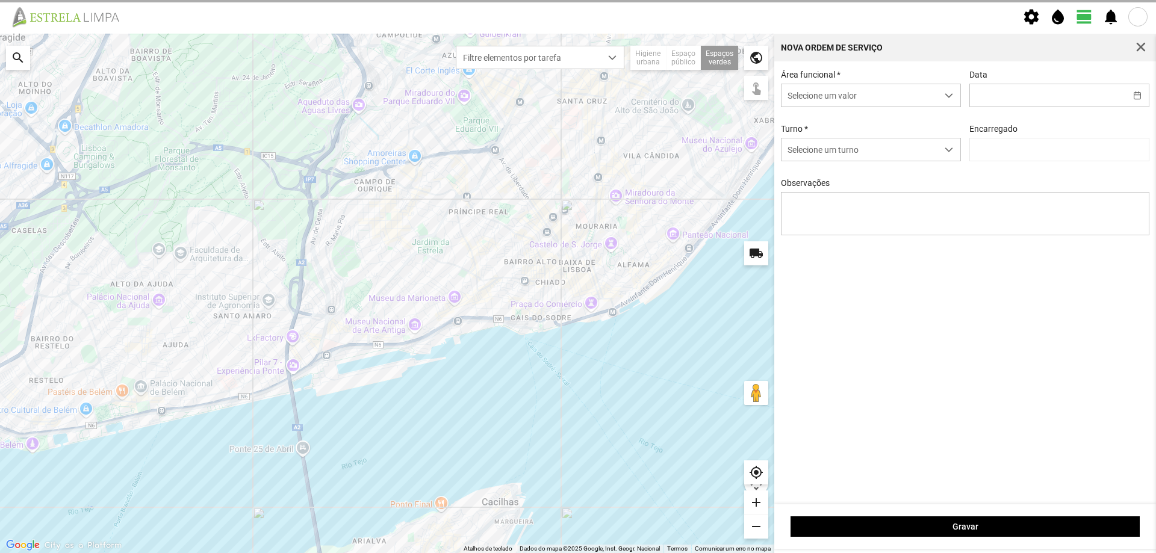
type input "[DATE]"
type input "[PERSON_NAME]"
type textarea "Sede e Viveiro, [GEOGRAPHIC_DATA] Antiga e Condomínio do Quelhas e Av. Infante …"
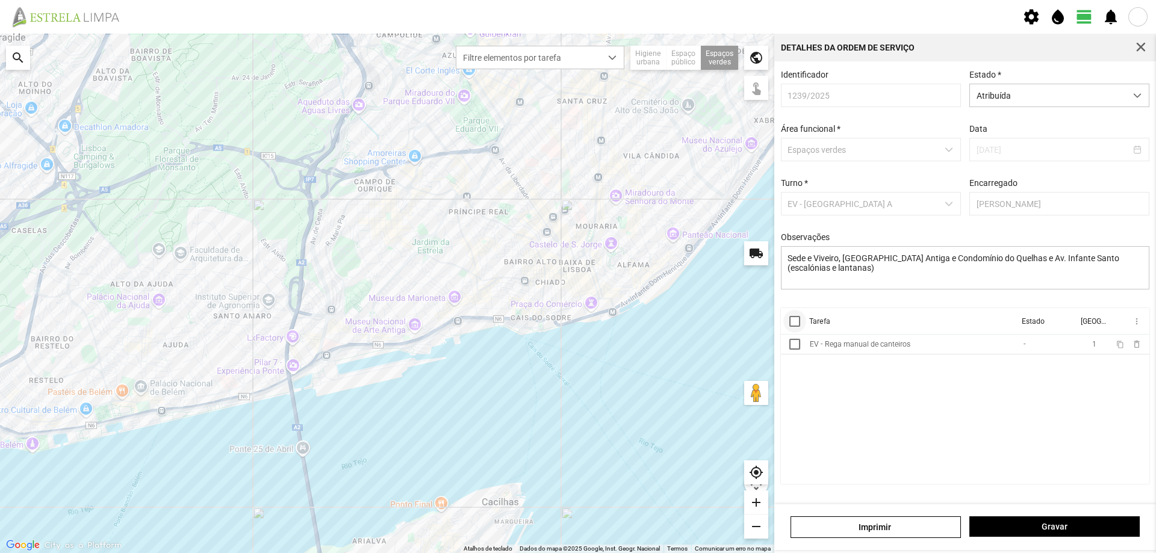
click at [799, 327] on div at bounding box center [795, 321] width 11 height 11
click at [1088, 99] on span "Atribuída" at bounding box center [1048, 95] width 156 height 22
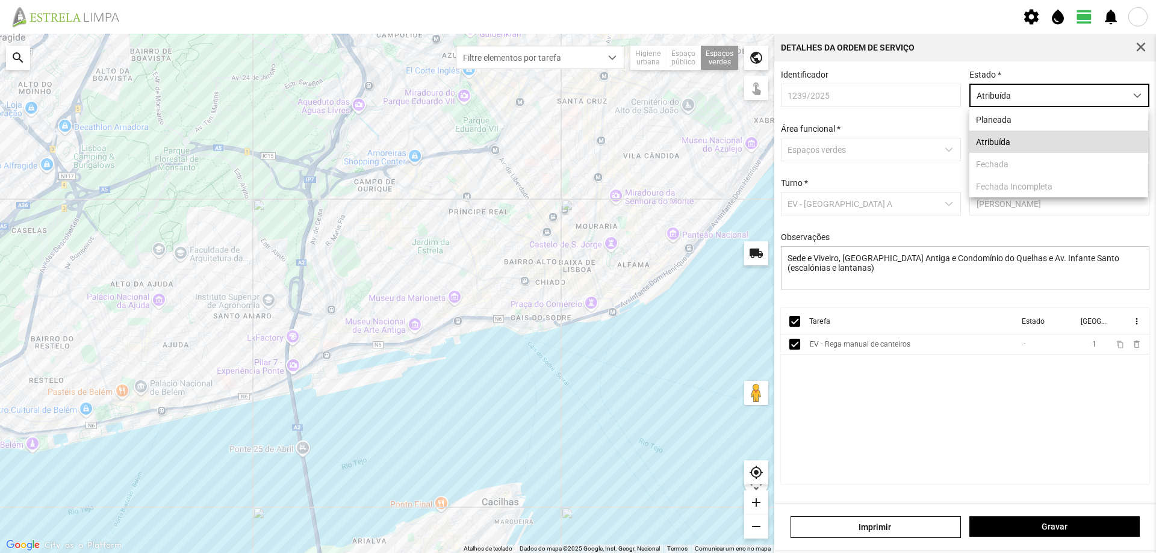
scroll to position [7, 54]
click at [1004, 122] on li "Planeada" at bounding box center [1059, 119] width 179 height 22
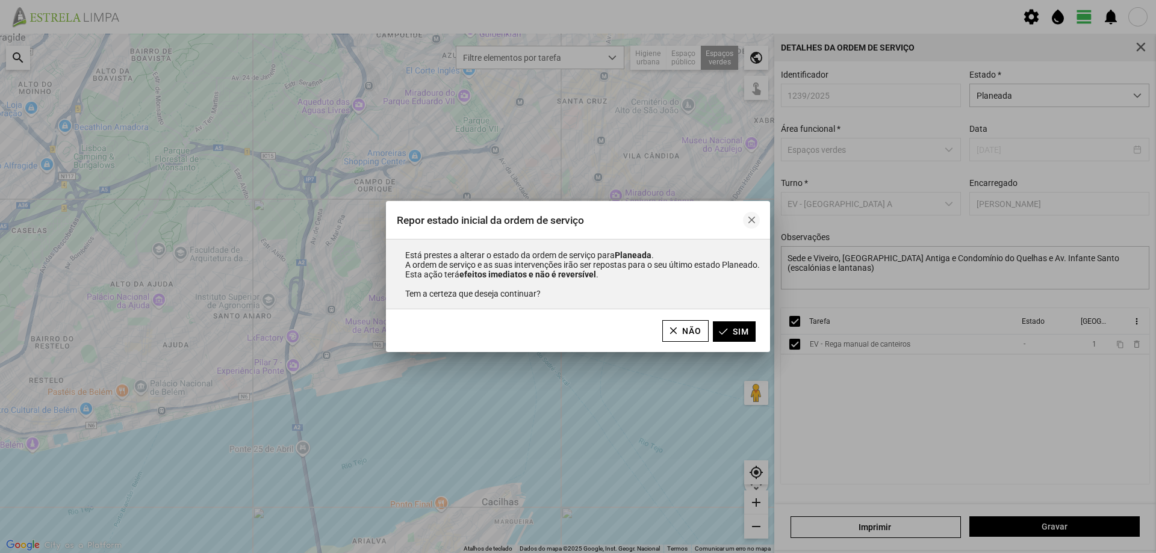
click at [755, 217] on span "button" at bounding box center [751, 220] width 8 height 8
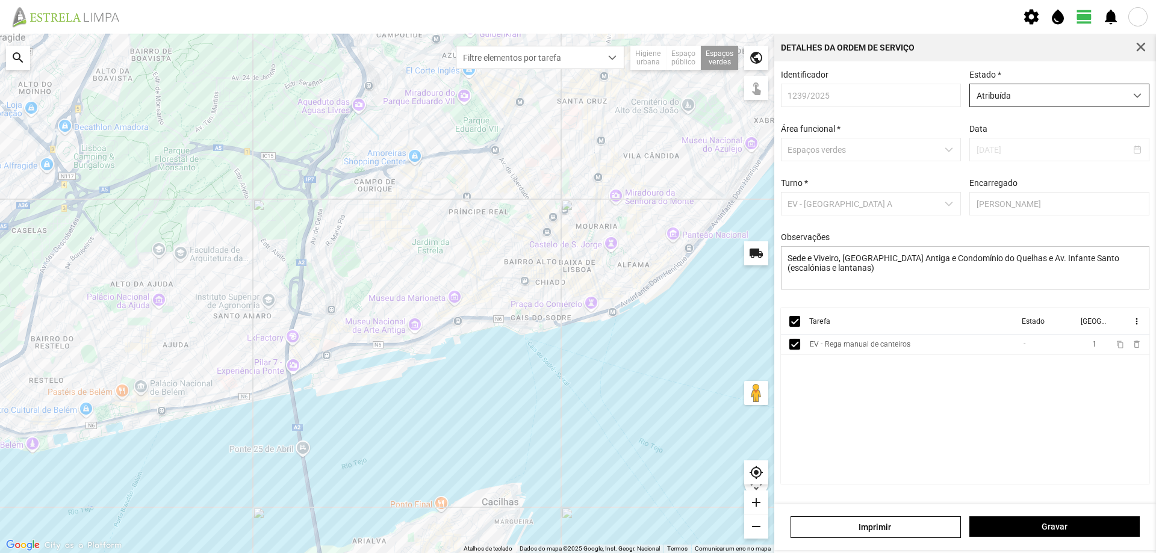
click at [1085, 93] on span "Atribuída" at bounding box center [1048, 95] width 156 height 22
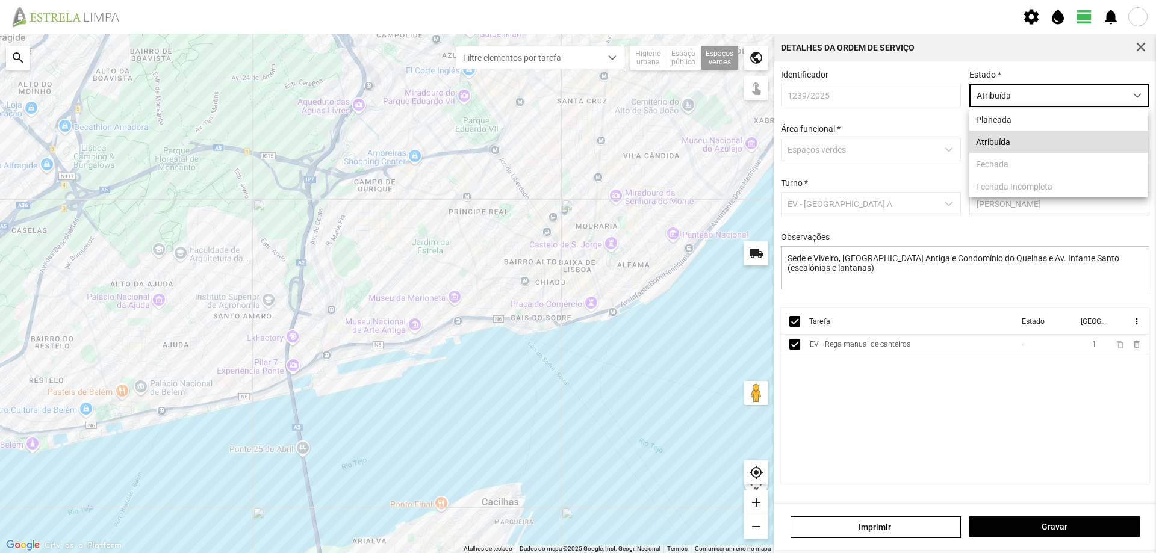
click at [1021, 143] on li "Atribuída" at bounding box center [1059, 142] width 179 height 22
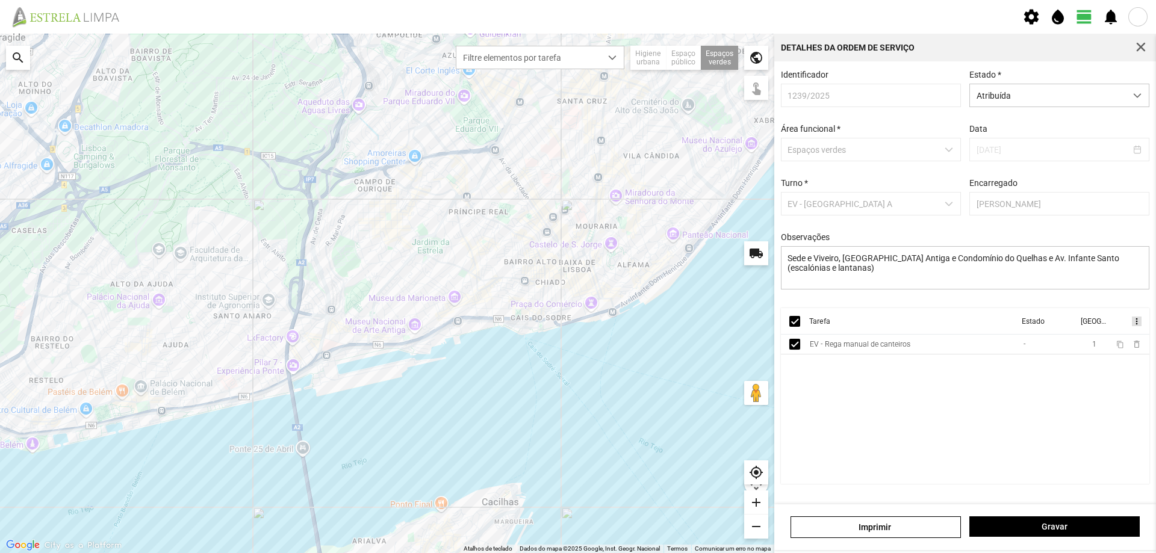
click at [1141, 326] on span "more_vert" at bounding box center [1137, 322] width 10 height 10
click at [1085, 346] on span "Marcar como Concluída" at bounding box center [1072, 345] width 89 height 8
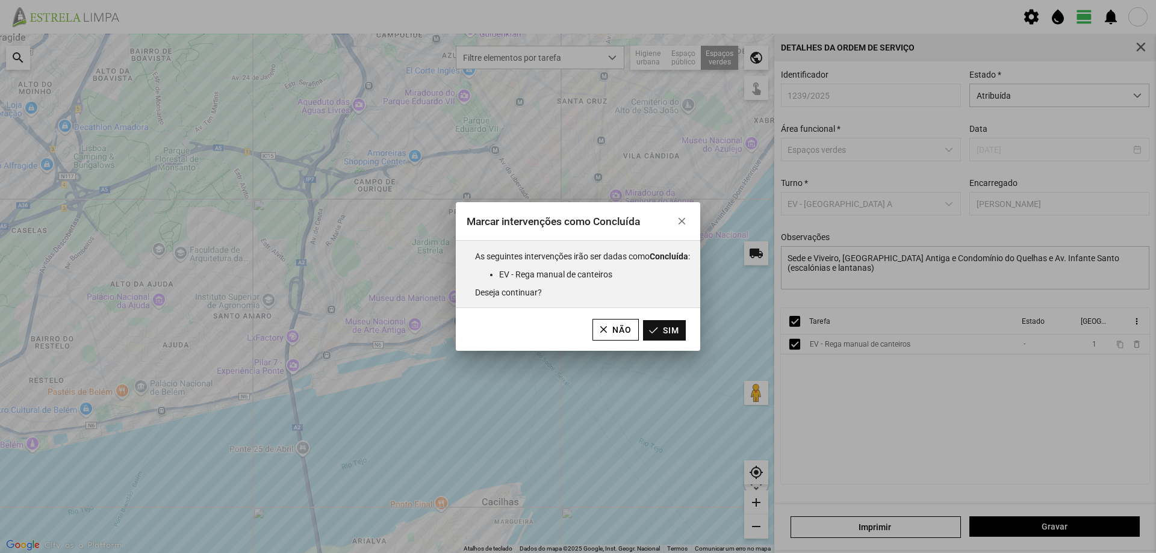
click at [682, 325] on button "Sim" at bounding box center [664, 330] width 43 height 20
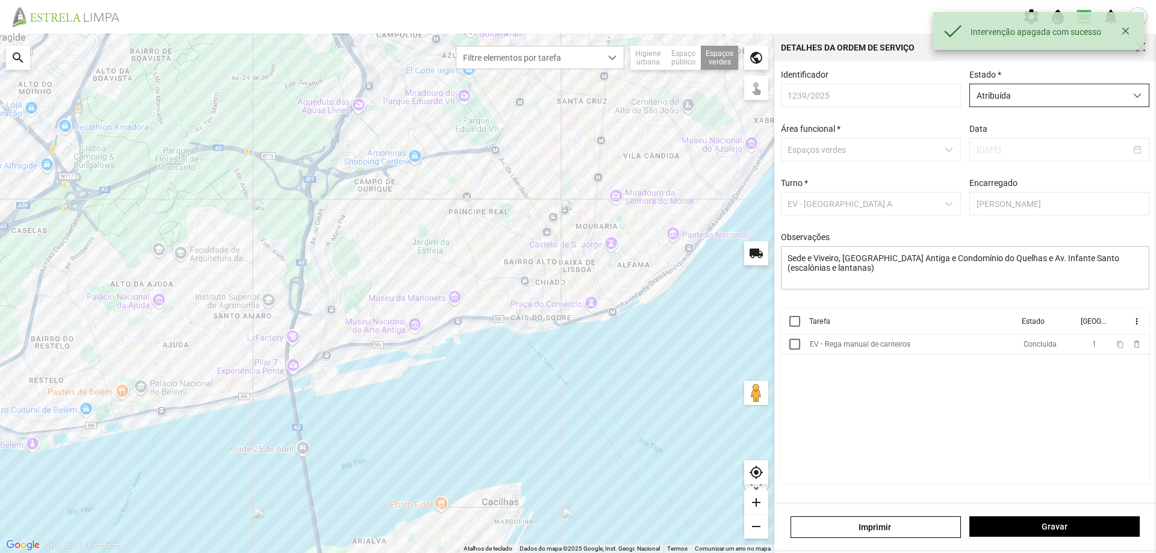
click at [1100, 96] on span "Atribuída" at bounding box center [1048, 95] width 156 height 22
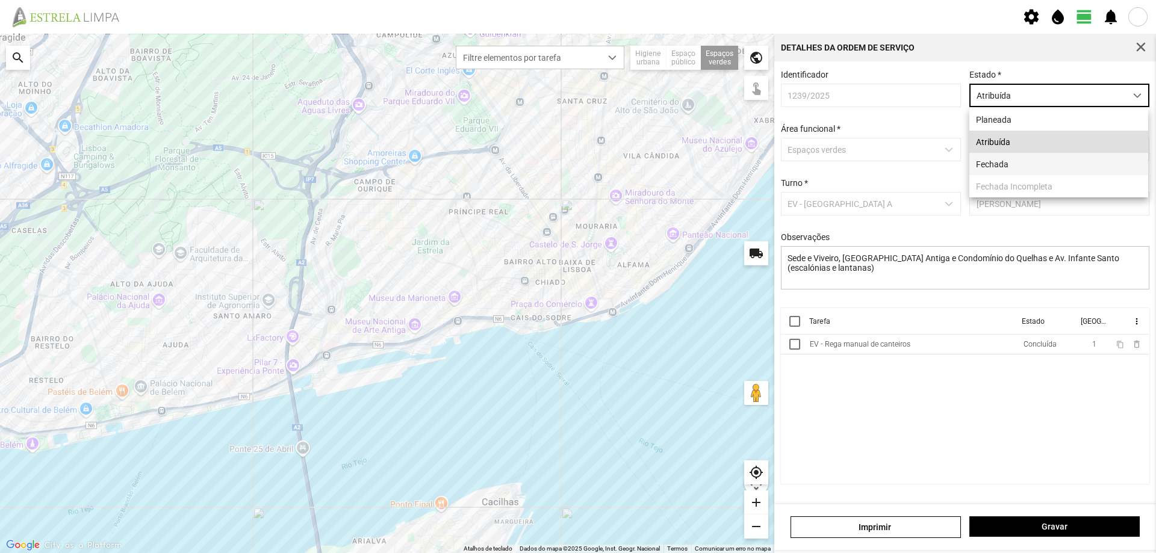
click at [1017, 164] on li "Fechada" at bounding box center [1059, 164] width 179 height 22
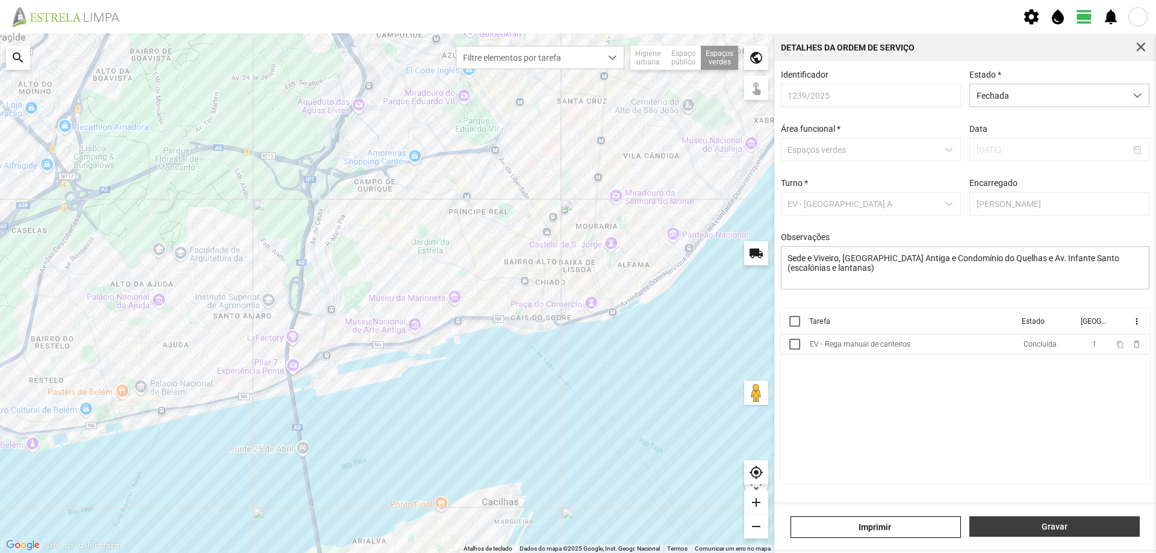
click at [1073, 527] on span "Gravar" at bounding box center [1055, 527] width 158 height 10
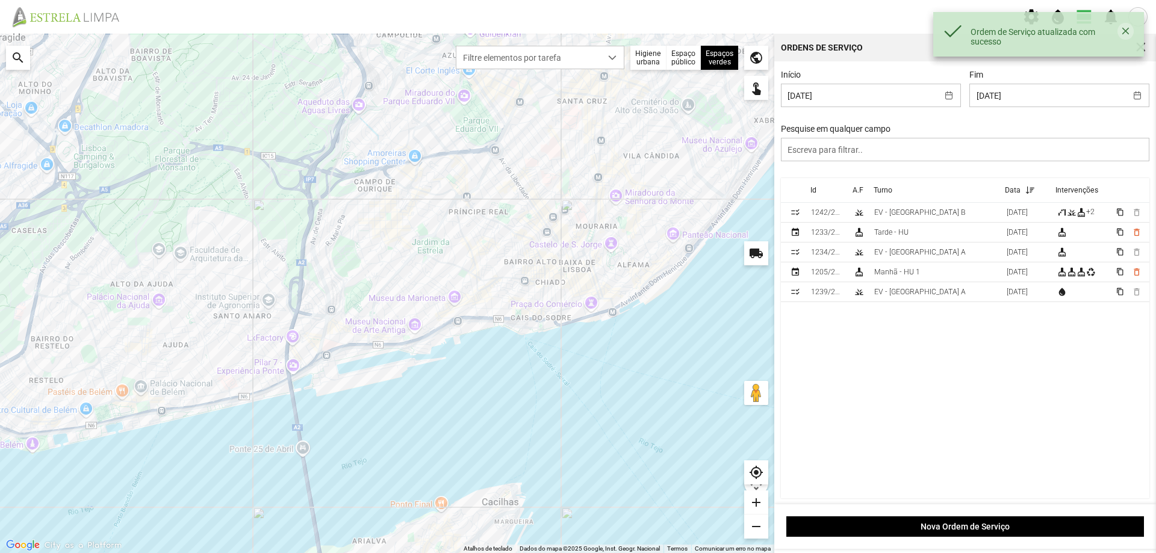
click at [1129, 32] on button "button" at bounding box center [1126, 31] width 16 height 17
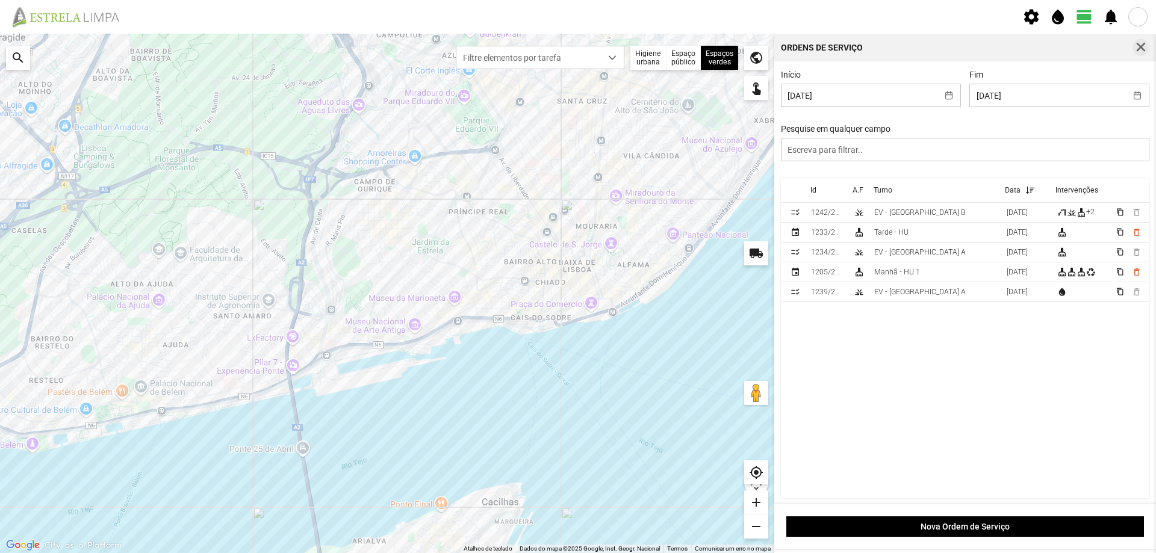
click at [1139, 48] on span "button" at bounding box center [1141, 47] width 11 height 11
